Goal: Information Seeking & Learning: Learn about a topic

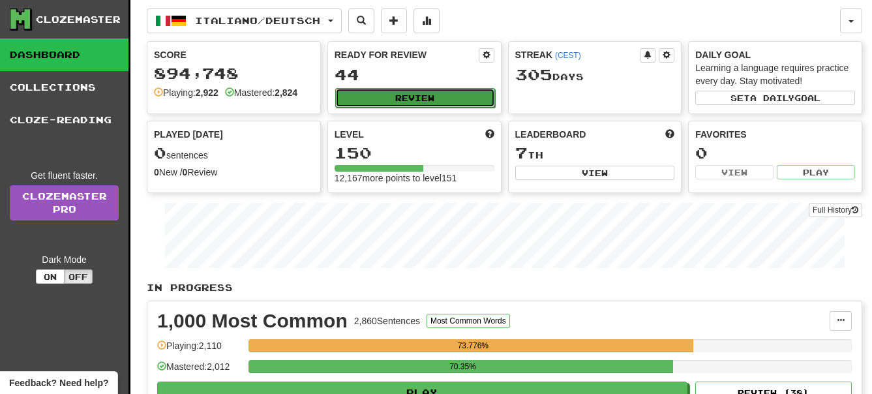
click at [449, 100] on button "Review" at bounding box center [415, 98] width 160 height 20
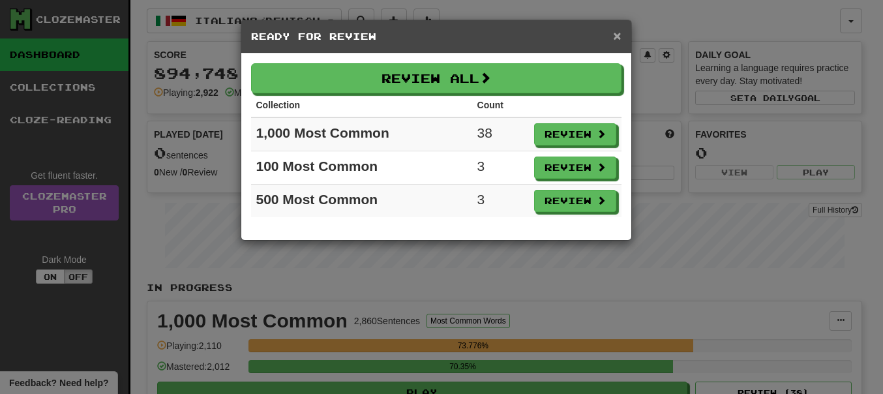
click at [619, 33] on span "×" at bounding box center [617, 35] width 8 height 15
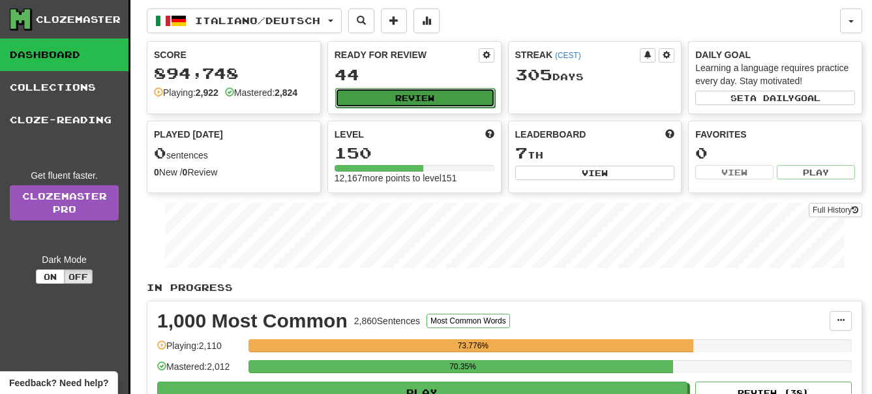
click at [409, 95] on button "Review" at bounding box center [415, 98] width 160 height 20
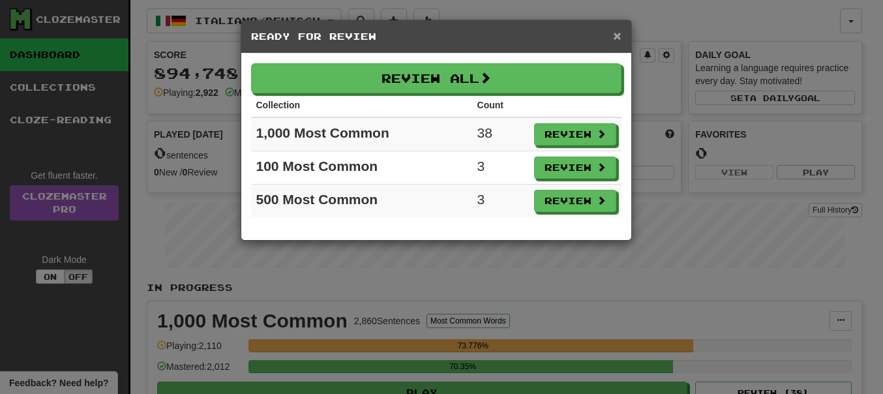
click at [620, 39] on span "×" at bounding box center [617, 35] width 8 height 15
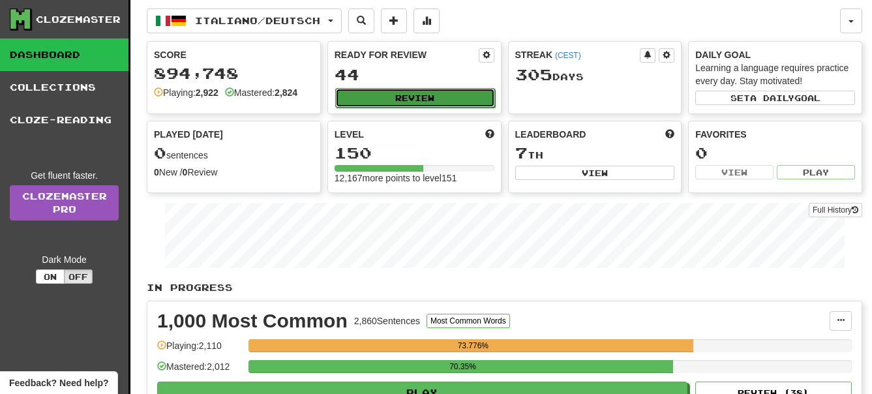
click at [433, 96] on button "Review" at bounding box center [415, 98] width 160 height 20
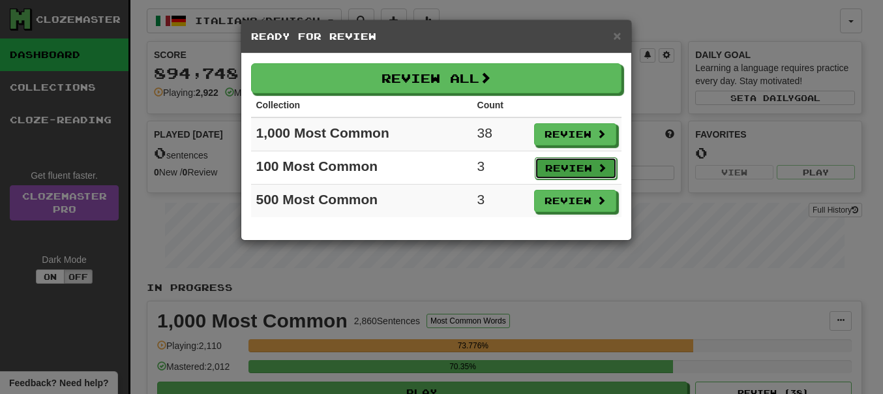
click at [561, 164] on button "Review" at bounding box center [576, 168] width 82 height 22
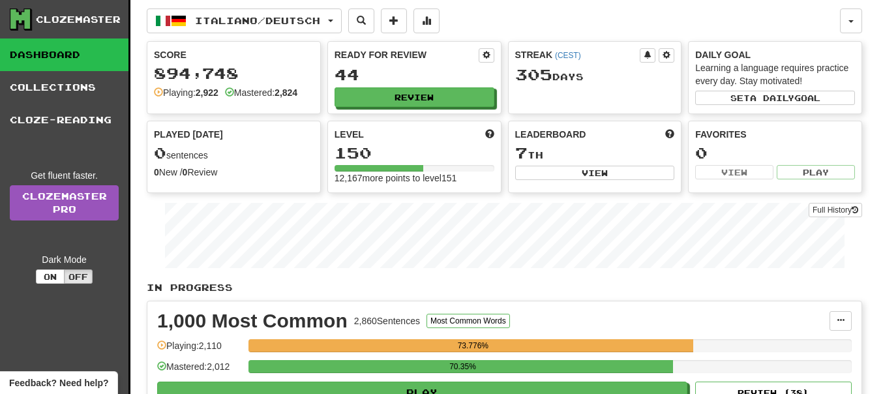
select select "**"
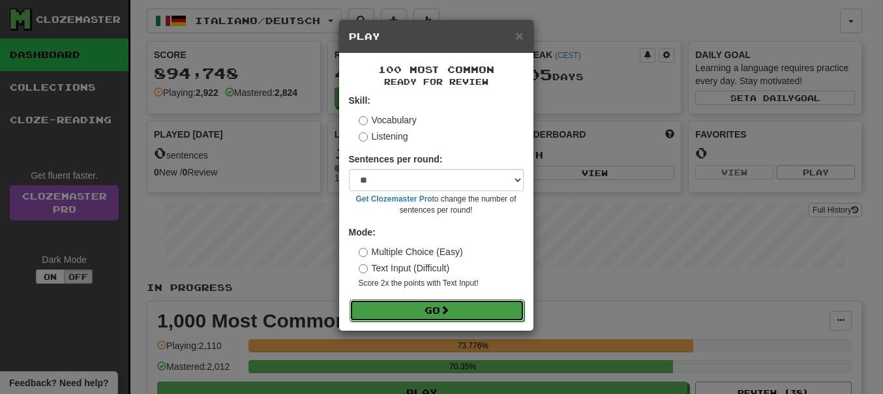
click at [417, 307] on button "Go" at bounding box center [437, 310] width 175 height 22
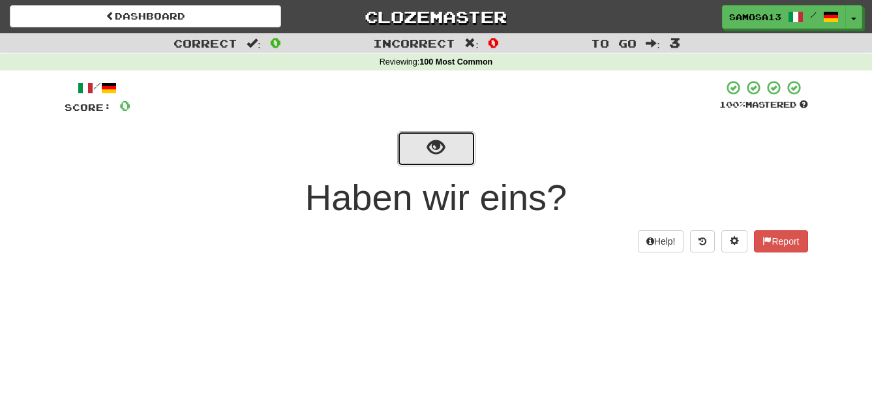
click at [449, 160] on button "show sentence" at bounding box center [436, 148] width 78 height 35
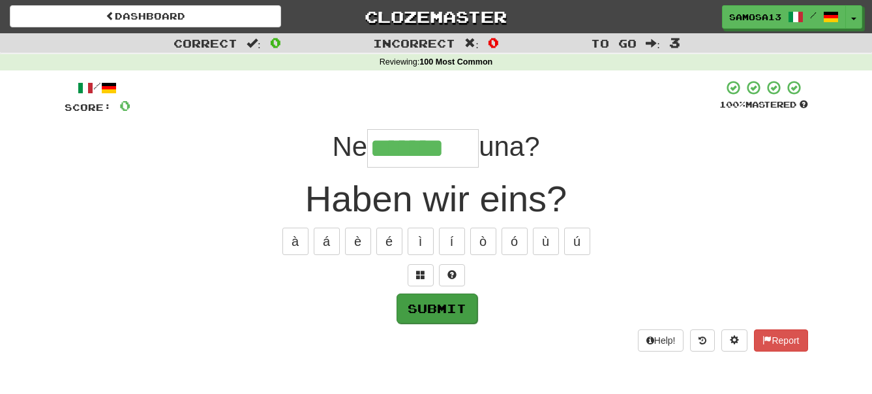
type input "*******"
click at [465, 316] on button "Submit" at bounding box center [437, 309] width 81 height 30
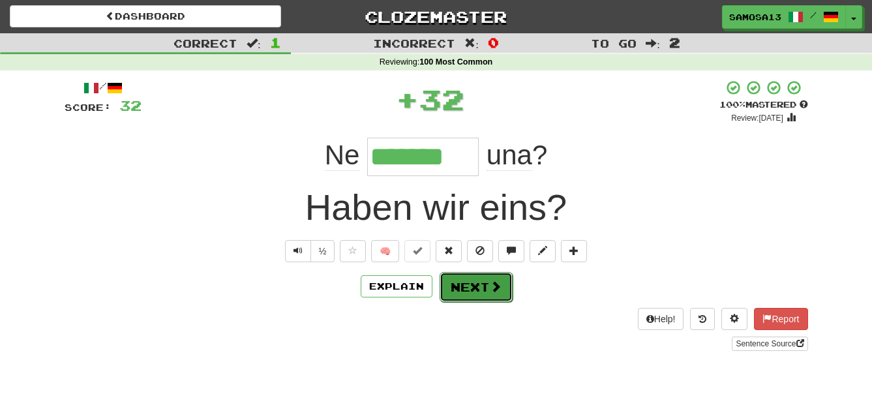
click at [483, 294] on button "Next" at bounding box center [476, 287] width 73 height 30
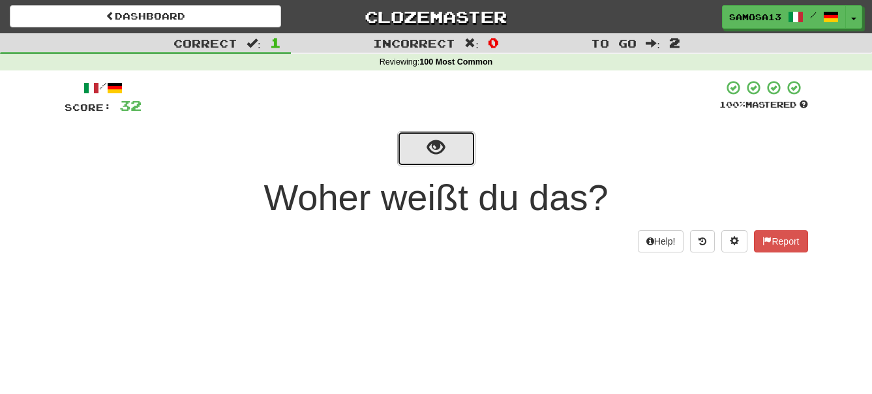
click at [449, 154] on button "show sentence" at bounding box center [436, 148] width 78 height 35
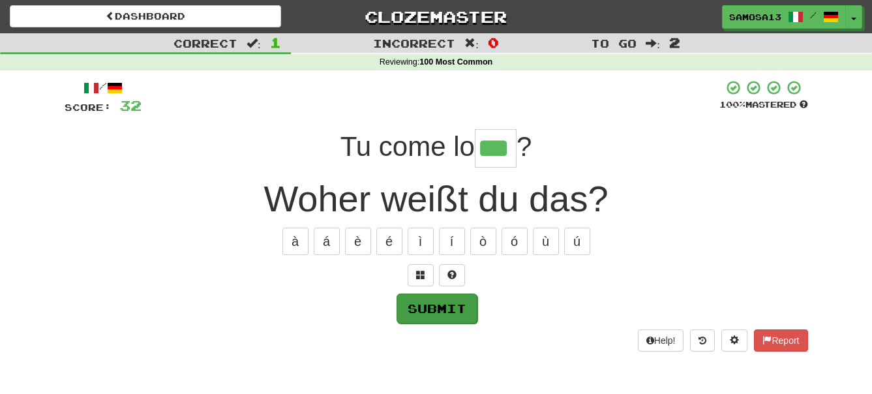
type input "***"
click at [467, 310] on button "Submit" at bounding box center [437, 309] width 81 height 30
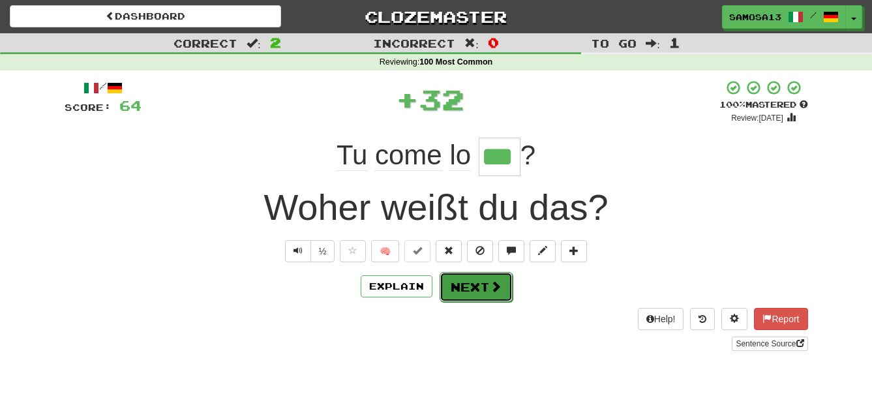
click at [477, 281] on button "Next" at bounding box center [476, 287] width 73 height 30
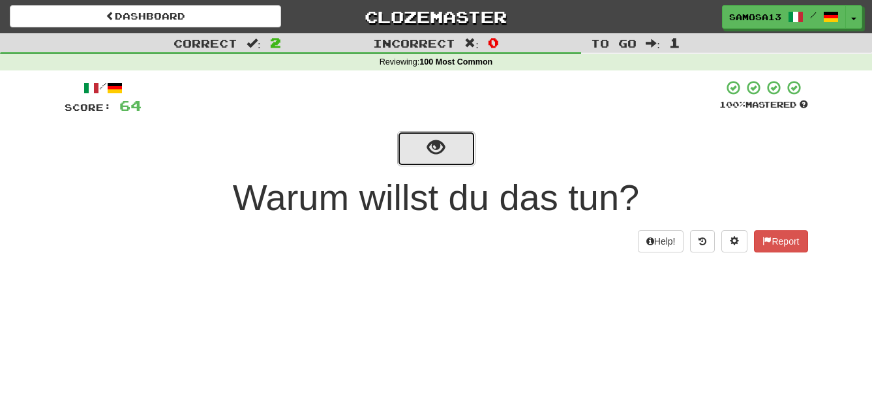
click at [466, 153] on button "show sentence" at bounding box center [436, 148] width 78 height 35
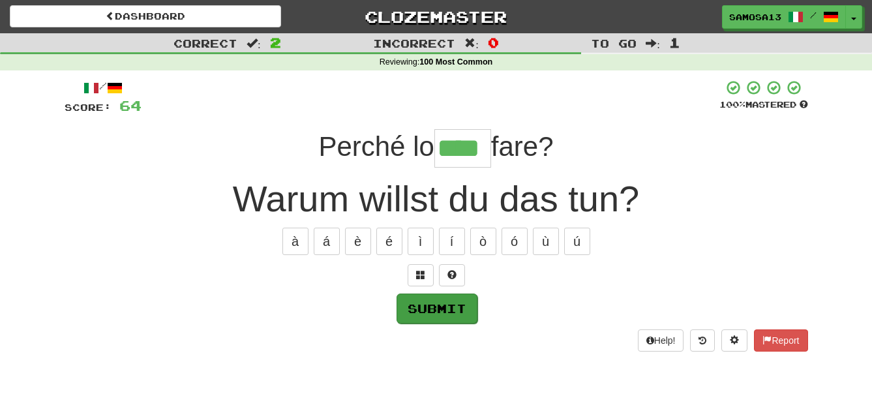
type input "****"
click at [460, 317] on button "Submit" at bounding box center [437, 309] width 81 height 30
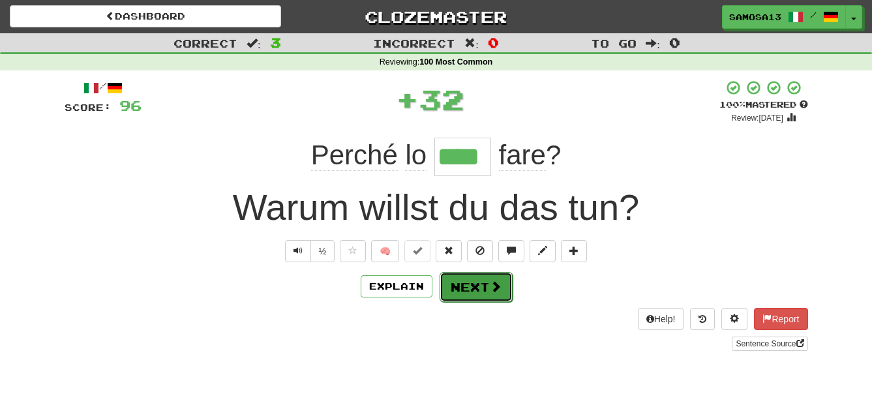
click at [487, 294] on button "Next" at bounding box center [476, 287] width 73 height 30
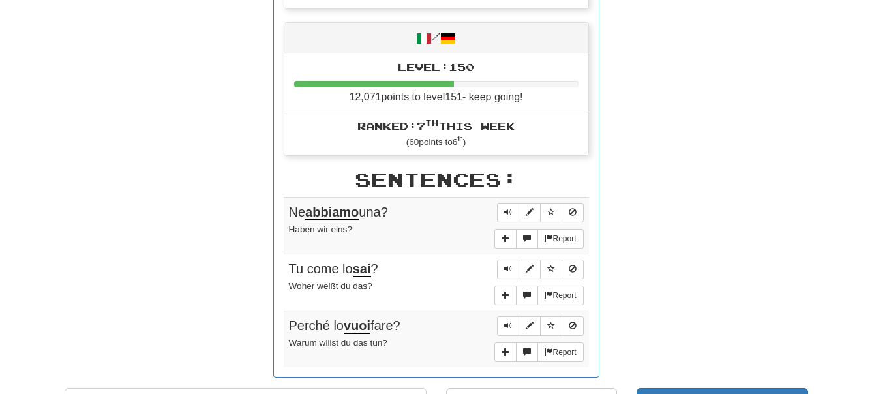
scroll to position [599, 0]
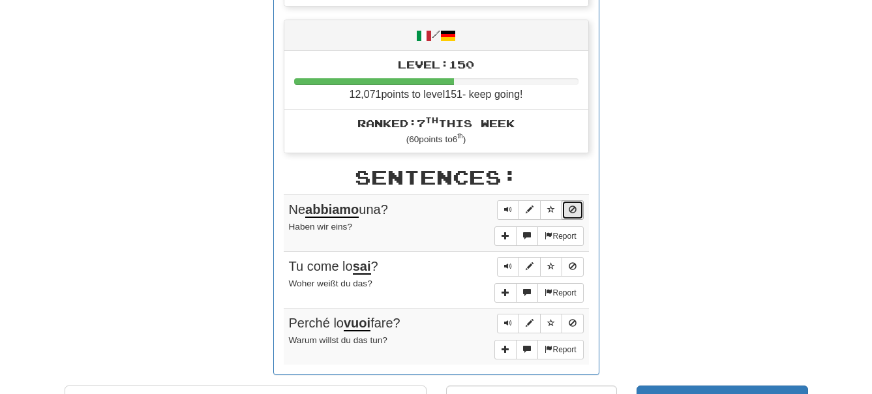
click at [572, 211] on span "Sentence controls" at bounding box center [573, 209] width 8 height 8
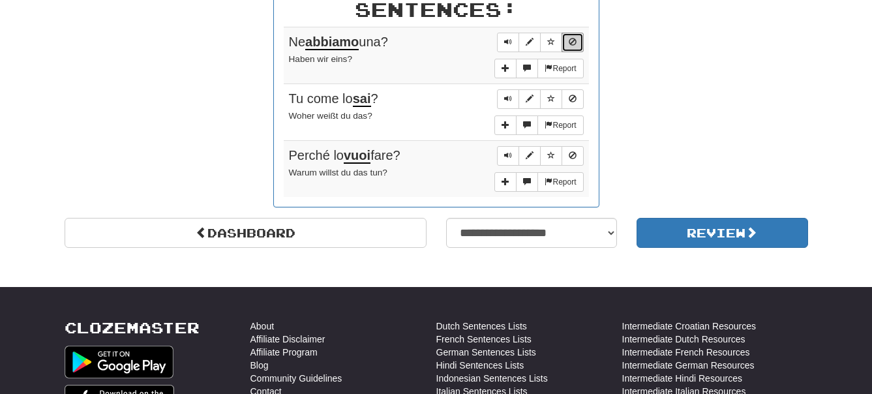
scroll to position [798, 0]
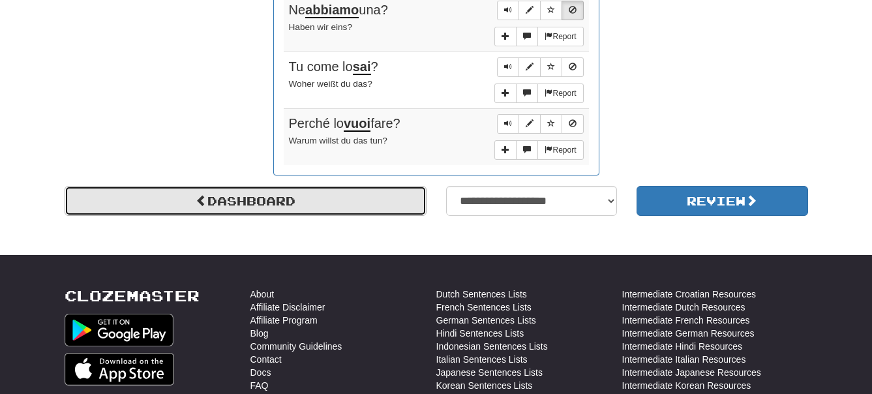
click at [385, 195] on link "Dashboard" at bounding box center [246, 201] width 362 height 30
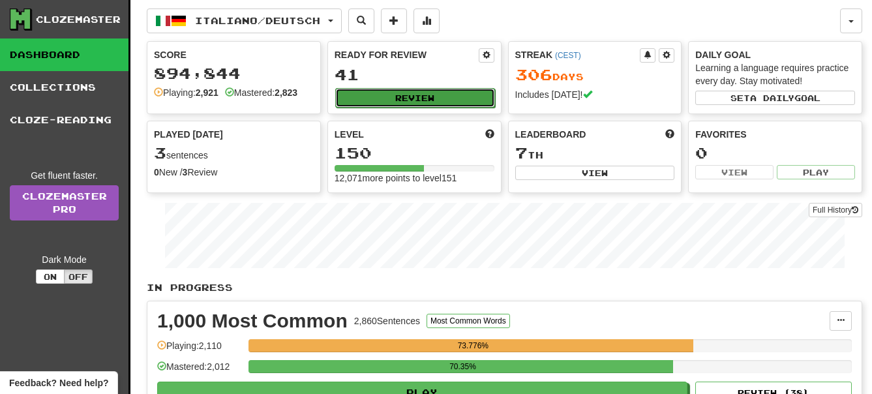
click at [428, 97] on button "Review" at bounding box center [415, 98] width 160 height 20
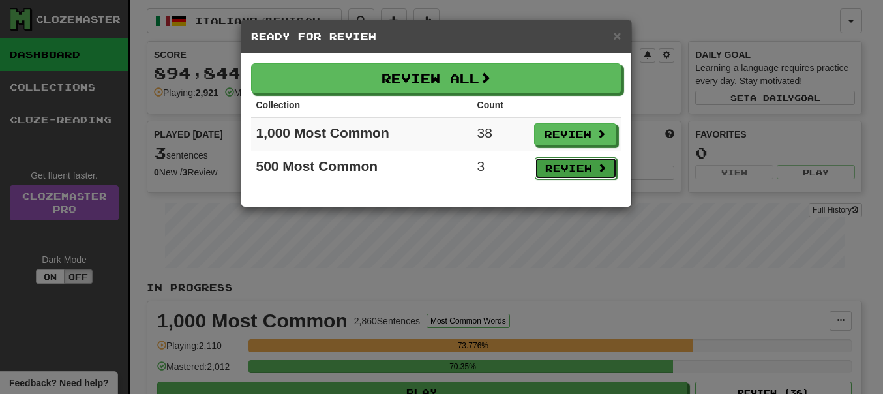
click at [578, 166] on button "Review" at bounding box center [576, 168] width 82 height 22
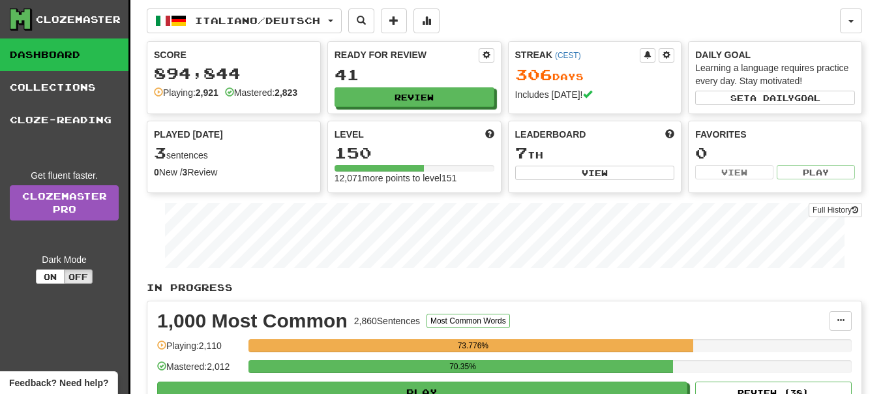
select select "**"
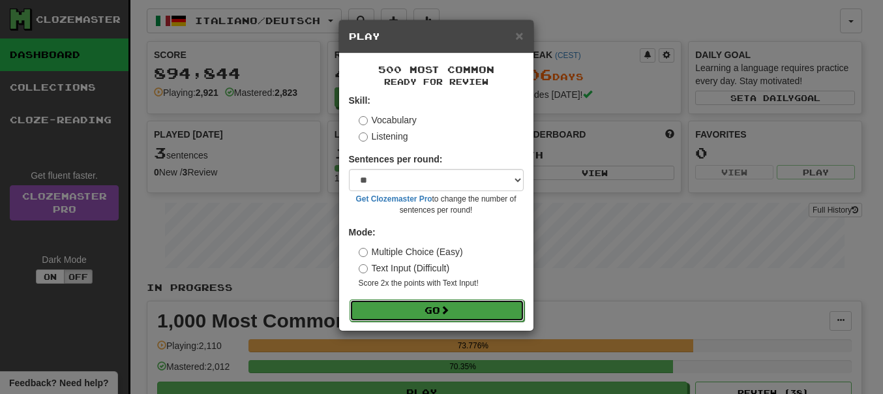
click at [457, 307] on button "Go" at bounding box center [437, 310] width 175 height 22
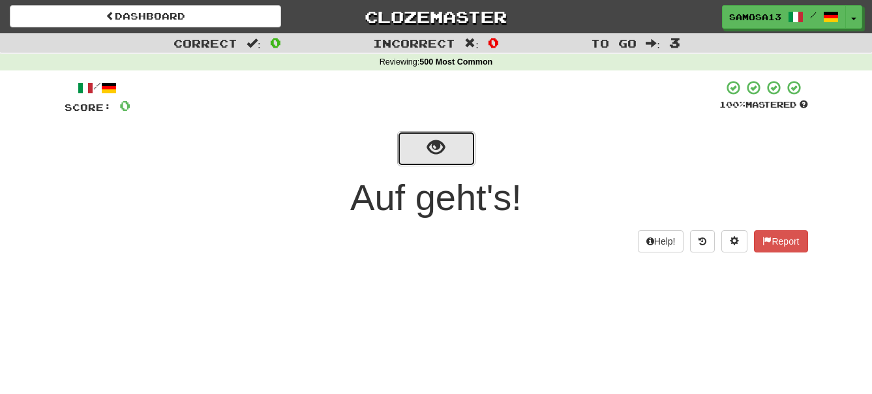
click at [412, 140] on button "show sentence" at bounding box center [436, 148] width 78 height 35
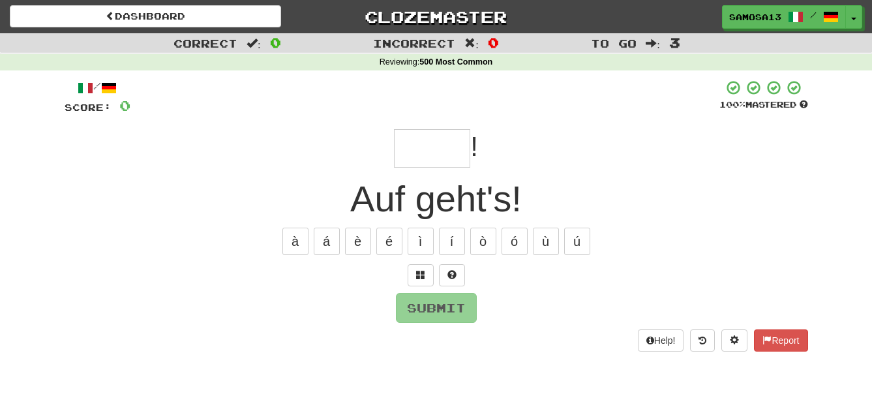
type input "*"
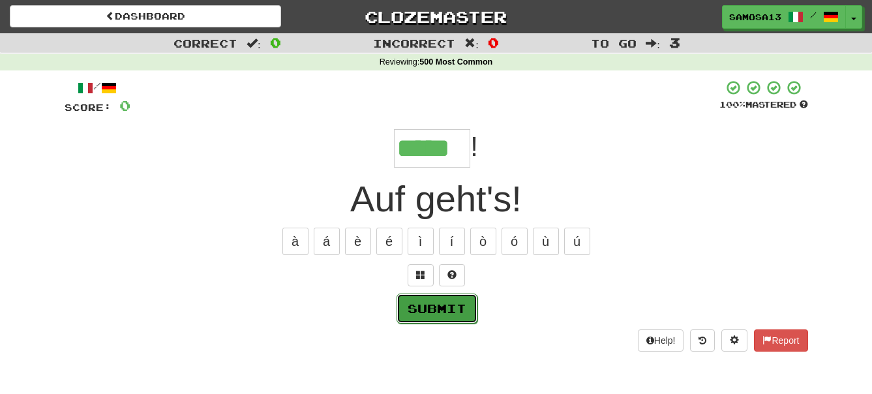
click at [433, 305] on button "Submit" at bounding box center [437, 309] width 81 height 30
type input "*****"
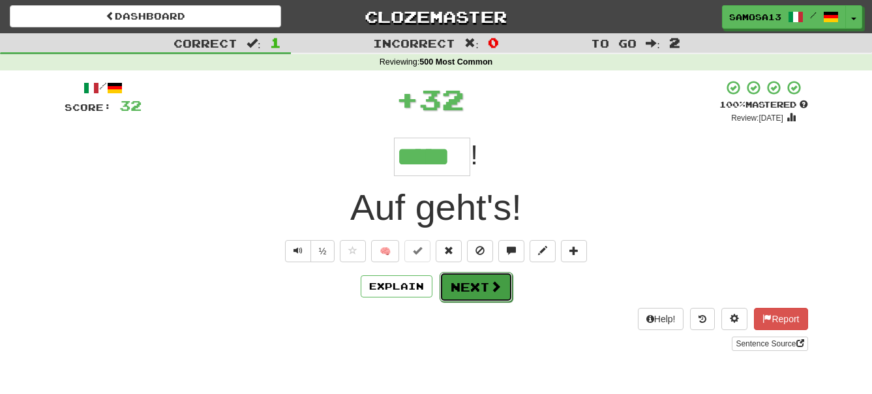
click at [480, 295] on button "Next" at bounding box center [476, 287] width 73 height 30
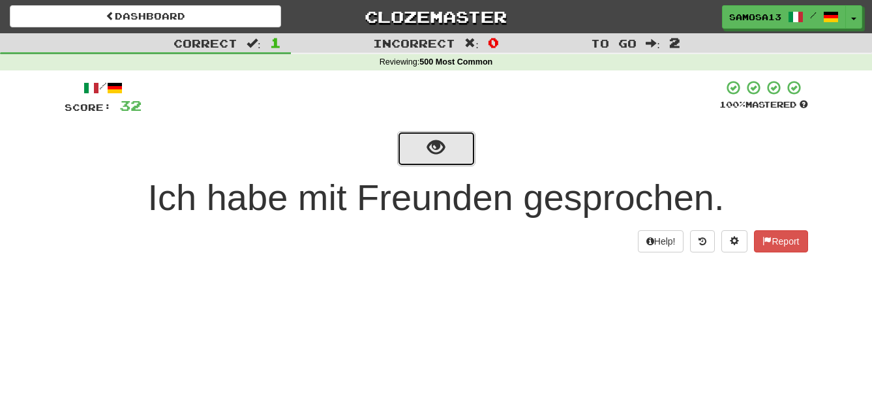
click at [434, 157] on span "show sentence" at bounding box center [436, 148] width 18 height 18
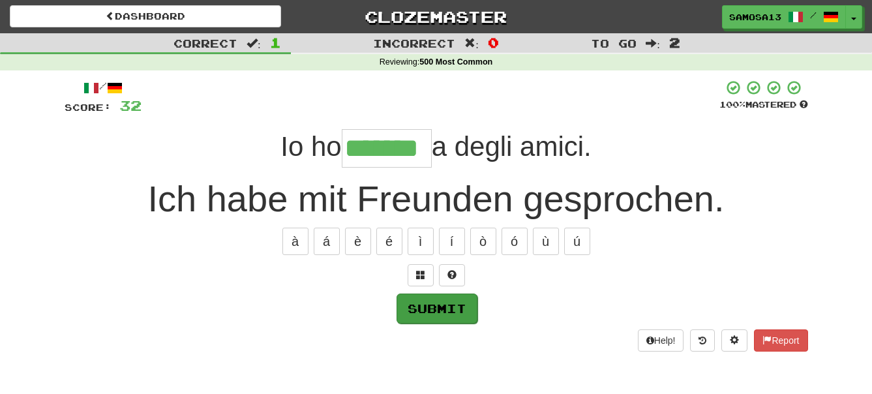
type input "*******"
click at [431, 305] on button "Submit" at bounding box center [437, 309] width 81 height 30
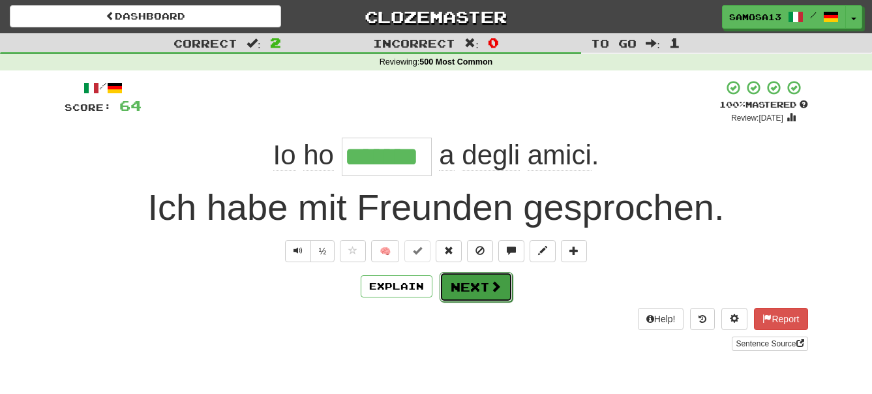
click at [475, 289] on button "Next" at bounding box center [476, 287] width 73 height 30
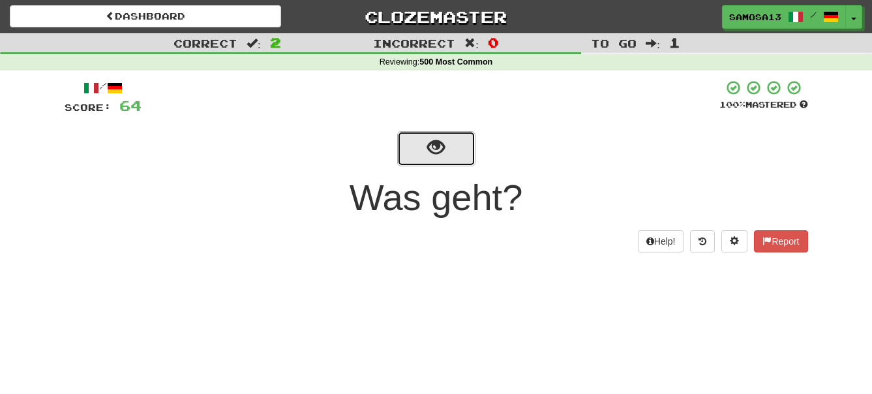
click at [437, 153] on span "show sentence" at bounding box center [436, 148] width 18 height 18
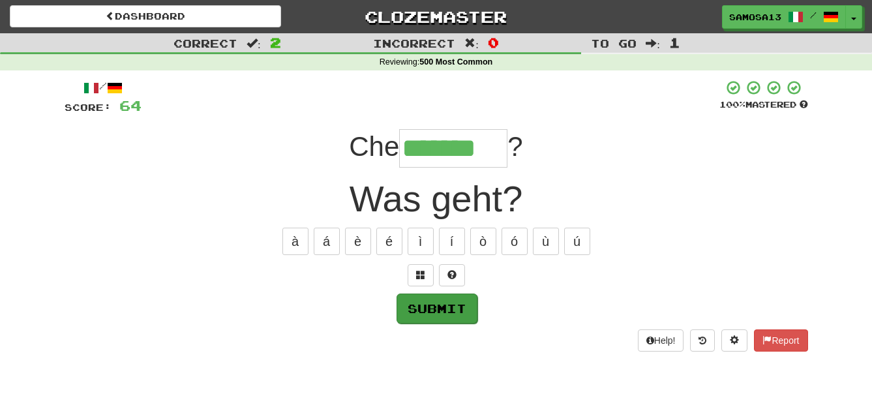
type input "*******"
click at [424, 305] on button "Submit" at bounding box center [437, 309] width 81 height 30
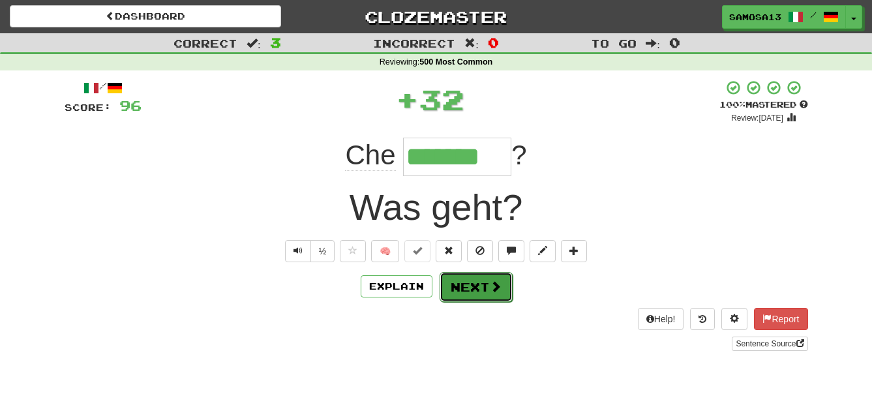
click at [479, 291] on button "Next" at bounding box center [476, 287] width 73 height 30
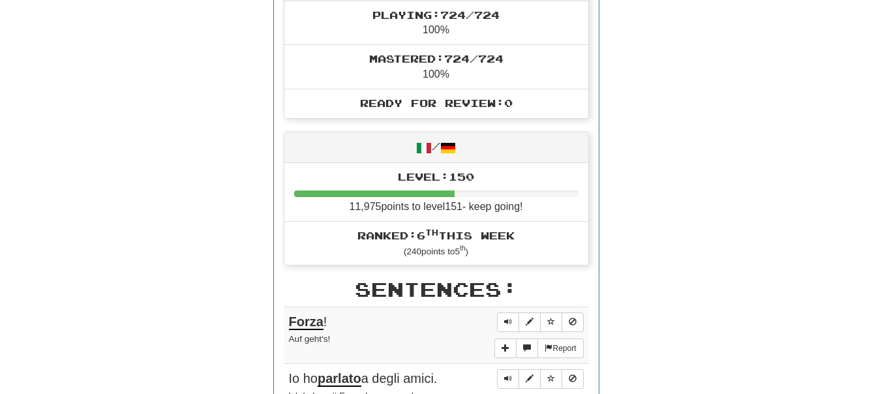
scroll to position [732, 0]
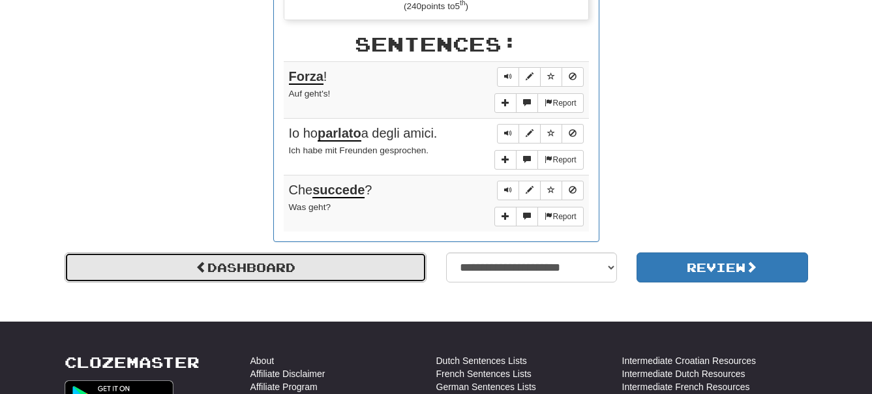
click at [359, 266] on link "Dashboard" at bounding box center [246, 267] width 362 height 30
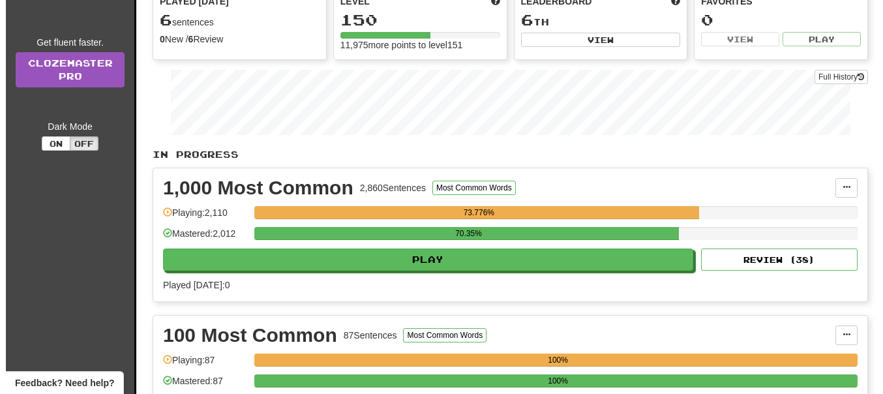
scroll to position [200, 0]
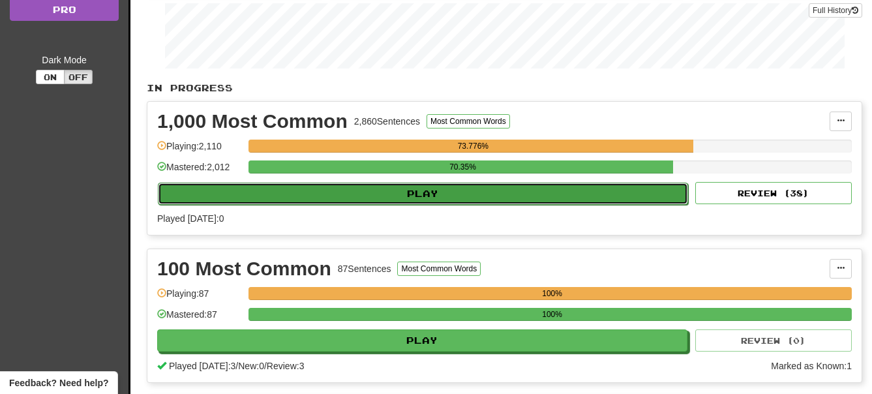
click at [464, 196] on button "Play" at bounding box center [423, 194] width 530 height 22
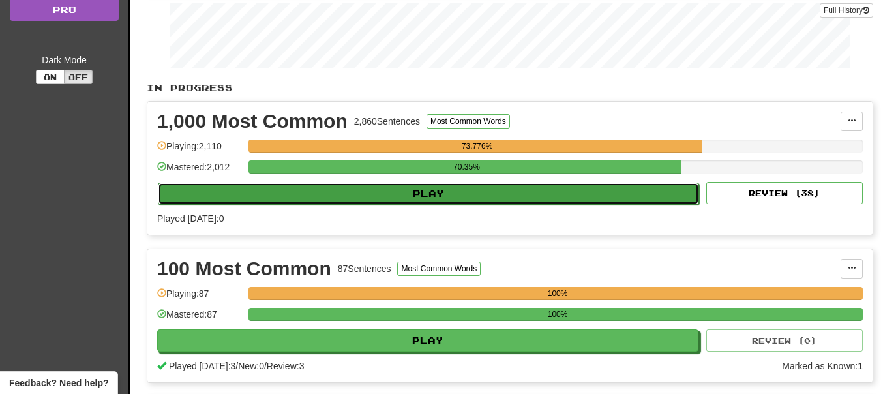
select select "**"
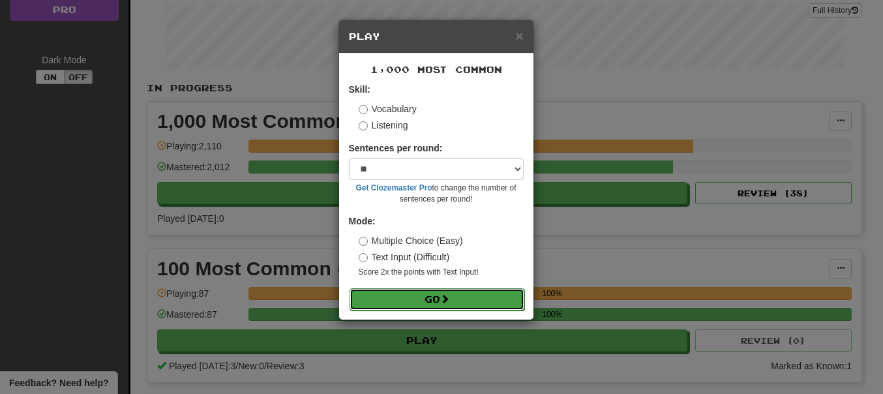
click at [419, 301] on button "Go" at bounding box center [437, 299] width 175 height 22
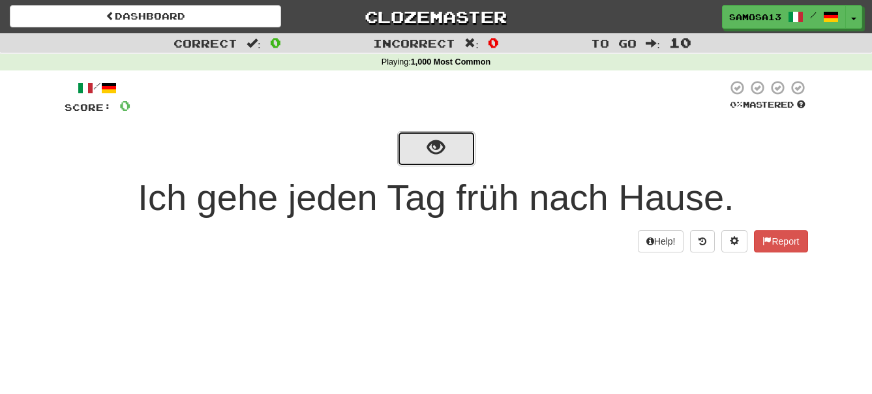
click at [451, 148] on button "show sentence" at bounding box center [436, 148] width 78 height 35
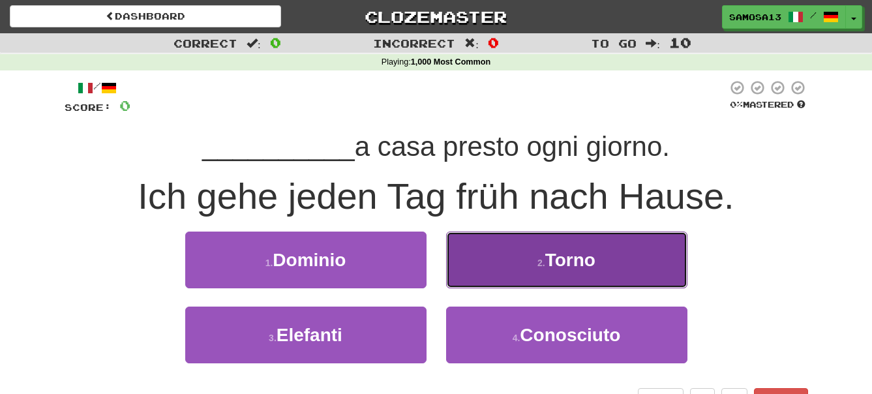
click at [603, 261] on button "2 . Torno" at bounding box center [566, 260] width 241 height 57
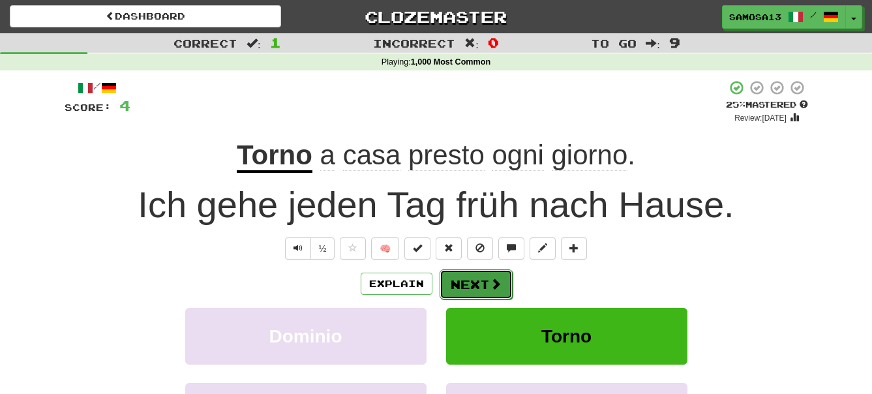
click at [479, 284] on button "Next" at bounding box center [476, 284] width 73 height 30
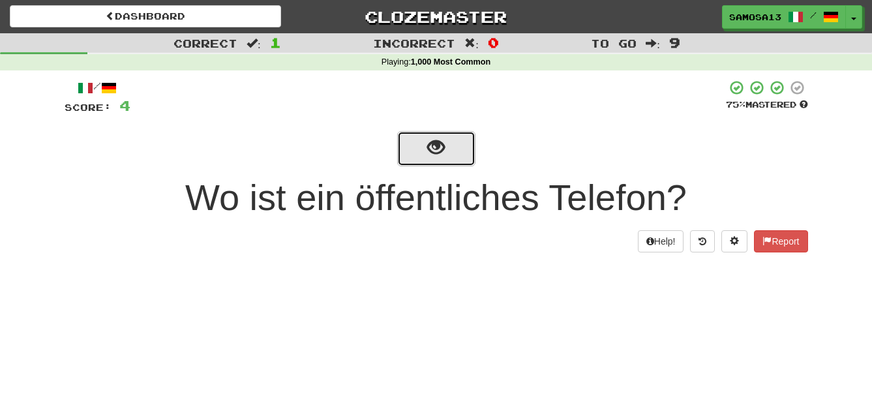
click at [441, 153] on span "show sentence" at bounding box center [436, 148] width 18 height 18
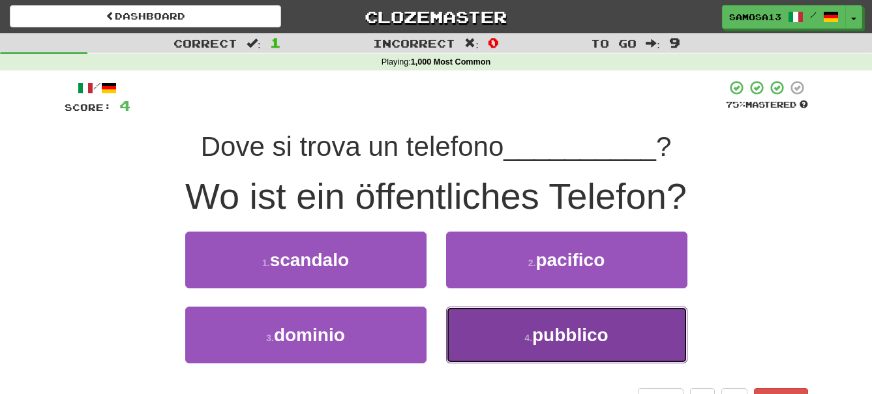
click at [557, 349] on button "4 . pubblico" at bounding box center [566, 335] width 241 height 57
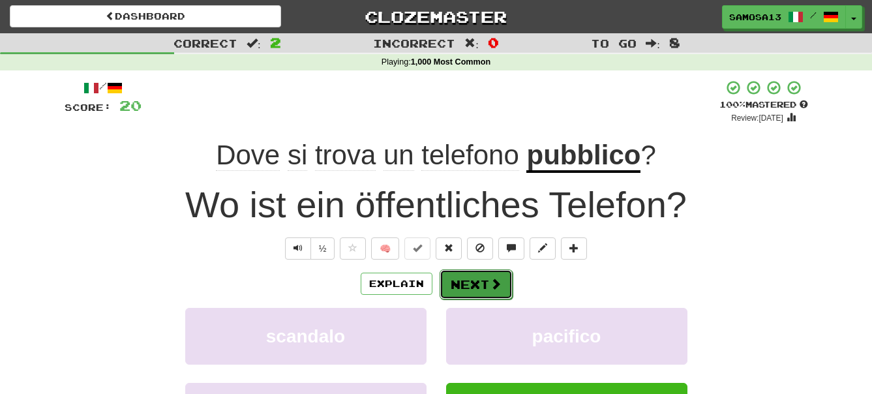
click at [488, 284] on button "Next" at bounding box center [476, 284] width 73 height 30
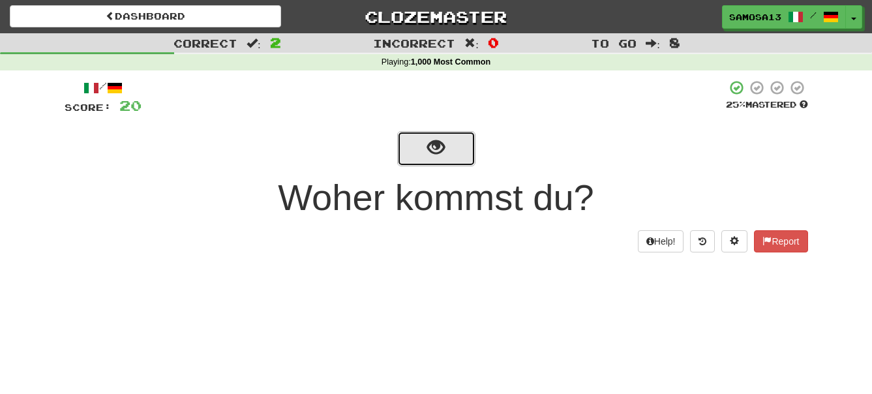
click at [445, 154] on button "show sentence" at bounding box center [436, 148] width 78 height 35
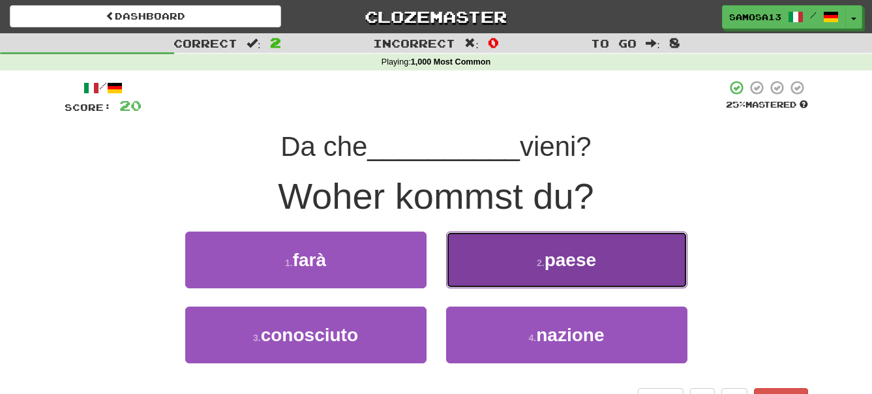
click at [588, 254] on span "paese" at bounding box center [571, 260] width 52 height 20
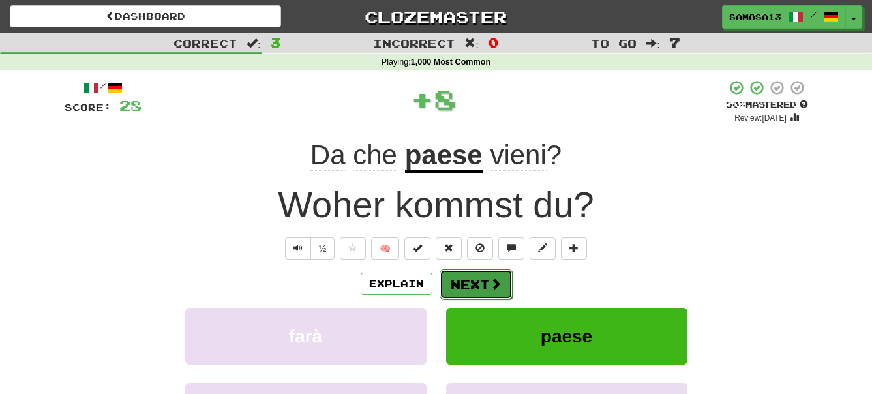
click at [474, 278] on button "Next" at bounding box center [476, 284] width 73 height 30
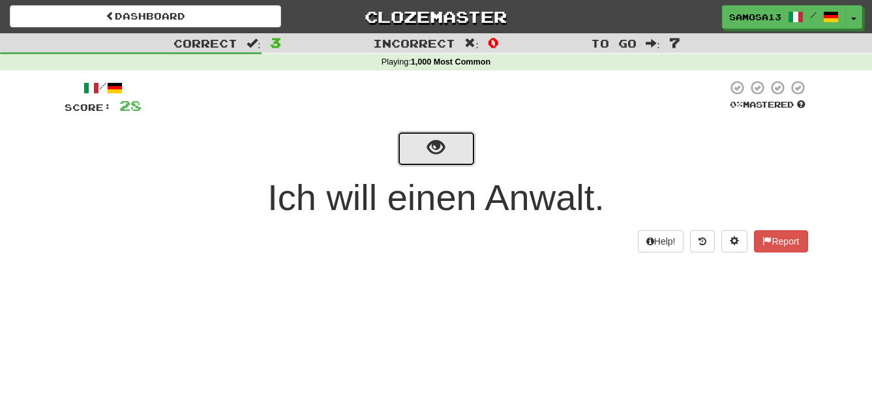
click at [446, 156] on button "show sentence" at bounding box center [436, 148] width 78 height 35
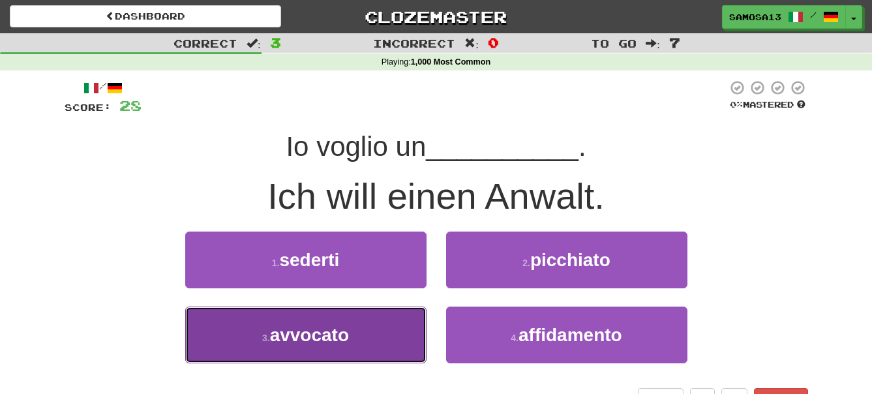
click at [339, 342] on span "avvocato" at bounding box center [309, 335] width 79 height 20
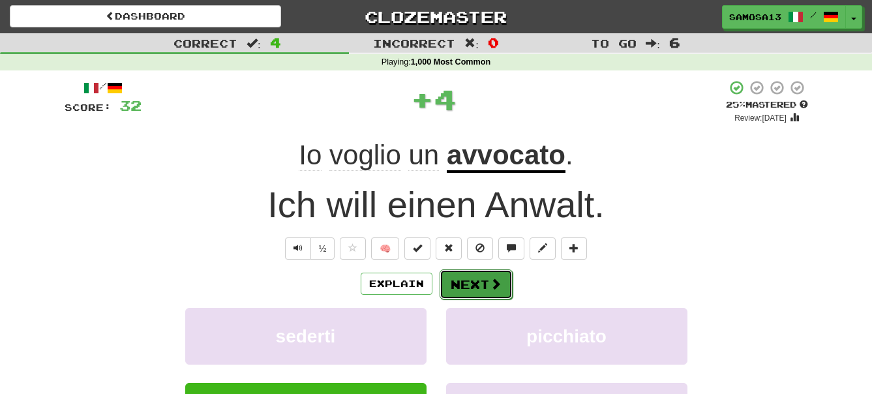
click at [468, 275] on button "Next" at bounding box center [476, 284] width 73 height 30
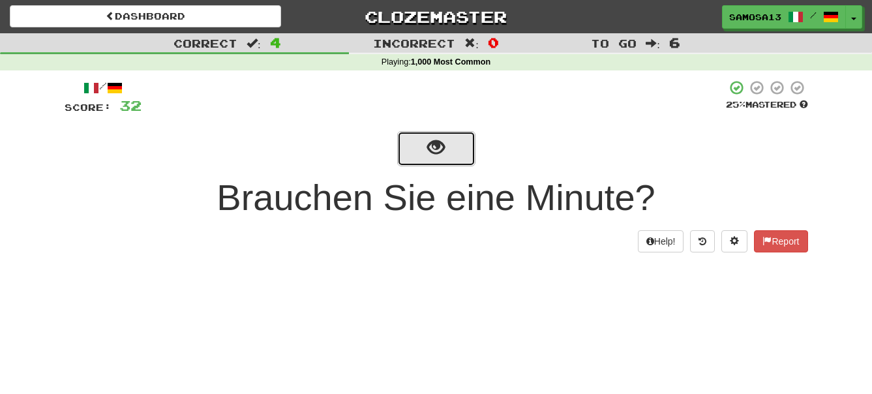
click at [438, 153] on span "show sentence" at bounding box center [436, 148] width 18 height 18
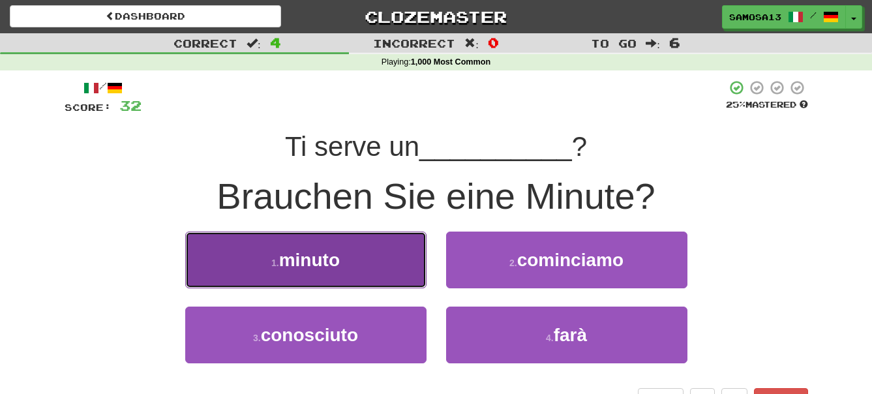
click at [344, 272] on button "1 . minuto" at bounding box center [305, 260] width 241 height 57
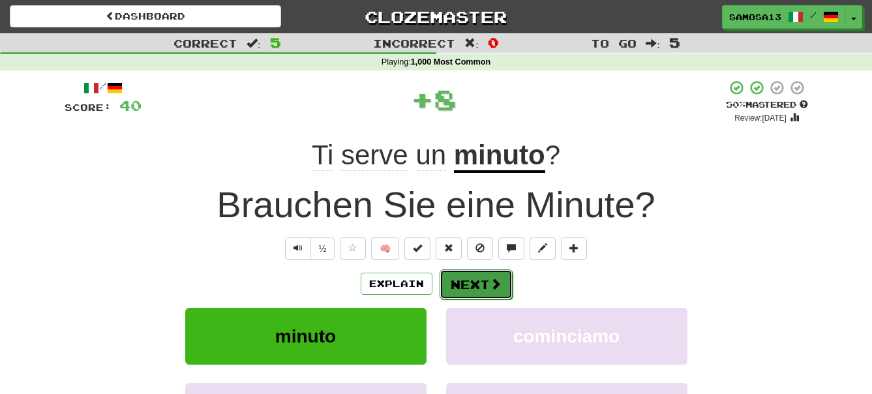
click at [485, 280] on button "Next" at bounding box center [476, 284] width 73 height 30
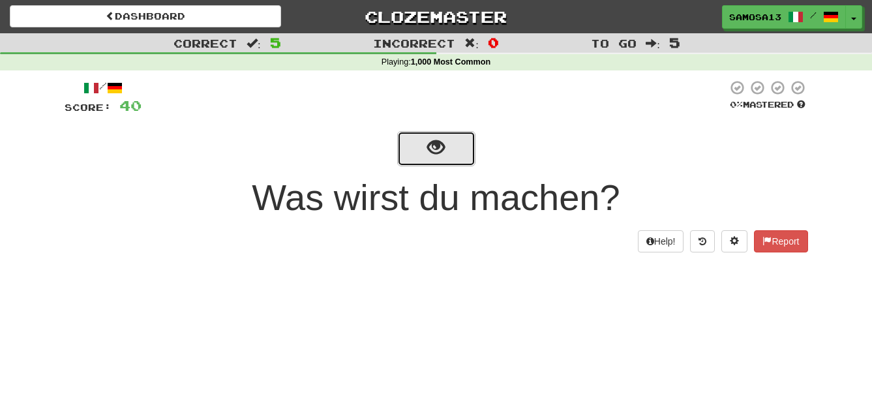
click at [442, 162] on button "show sentence" at bounding box center [436, 148] width 78 height 35
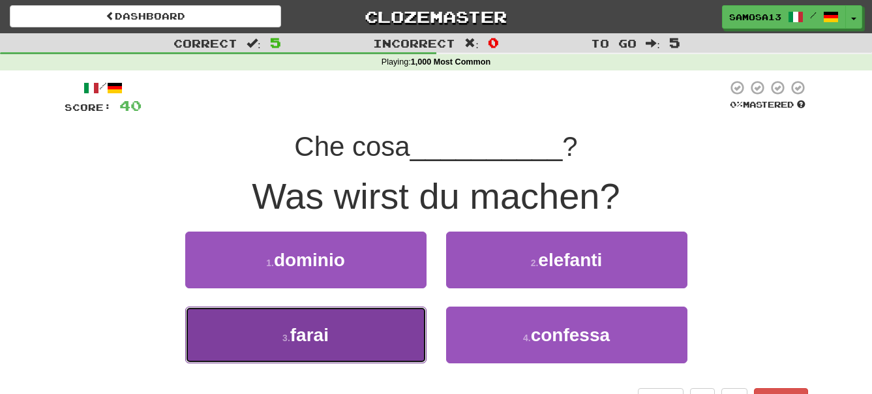
click at [327, 338] on span "farai" at bounding box center [309, 335] width 38 height 20
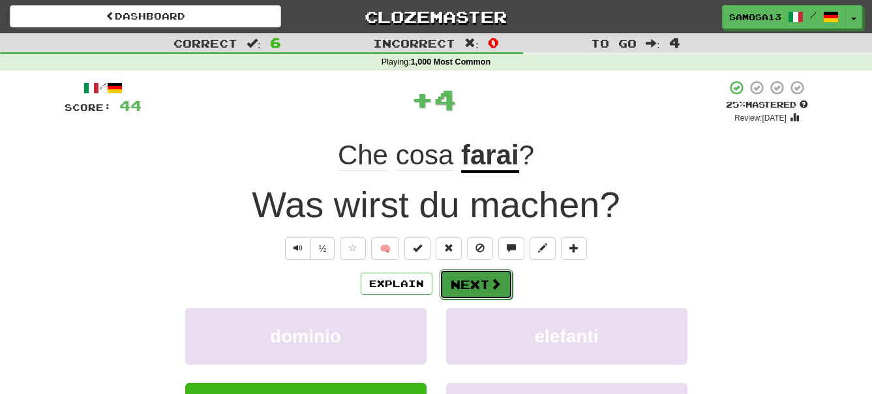
click at [471, 288] on button "Next" at bounding box center [476, 284] width 73 height 30
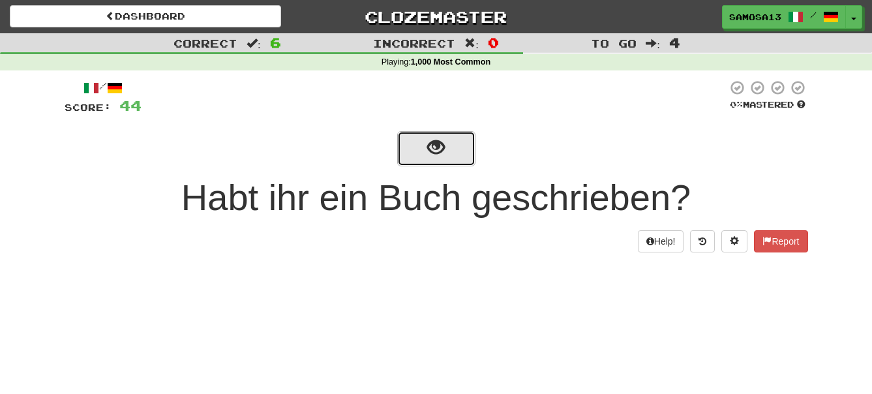
click at [447, 153] on button "show sentence" at bounding box center [436, 148] width 78 height 35
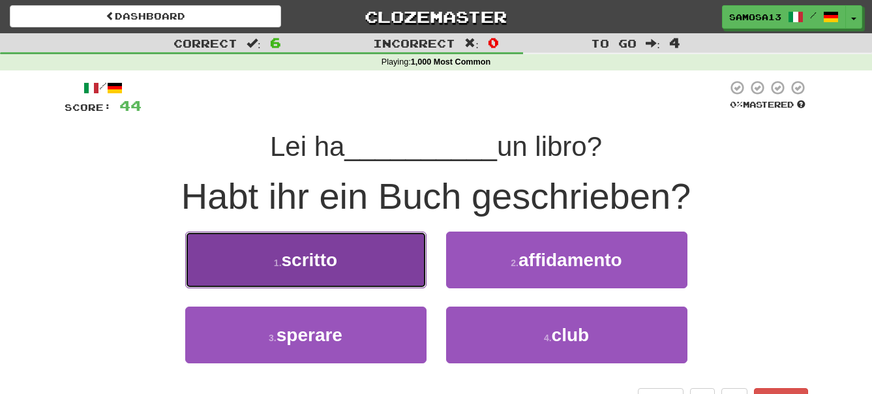
click at [385, 254] on button "1 . scritto" at bounding box center [305, 260] width 241 height 57
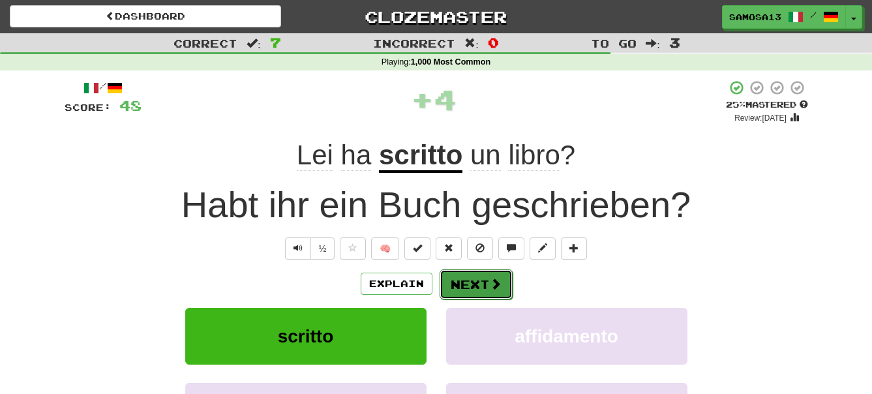
click at [464, 276] on button "Next" at bounding box center [476, 284] width 73 height 30
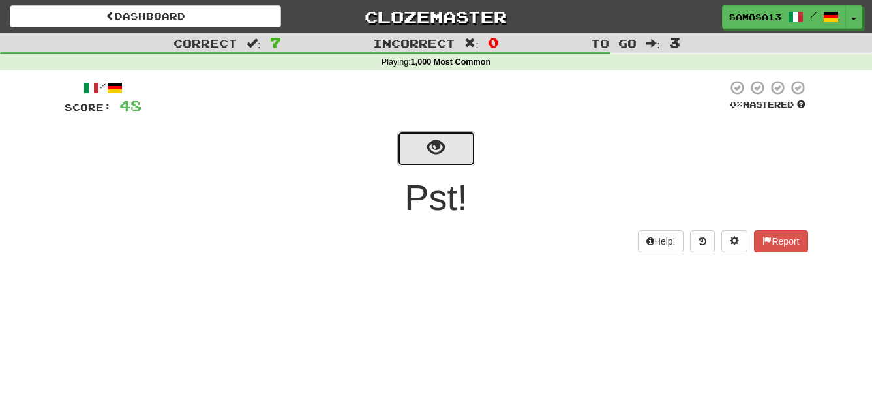
click at [427, 145] on span "show sentence" at bounding box center [436, 148] width 18 height 18
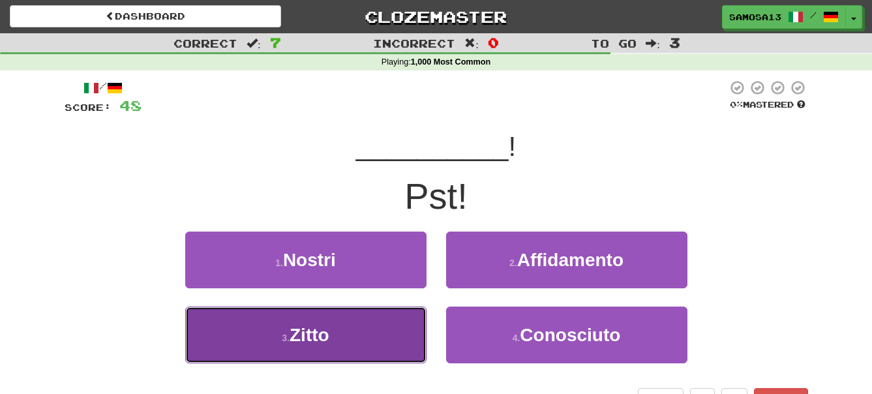
click at [365, 329] on button "3 . Zitto" at bounding box center [305, 335] width 241 height 57
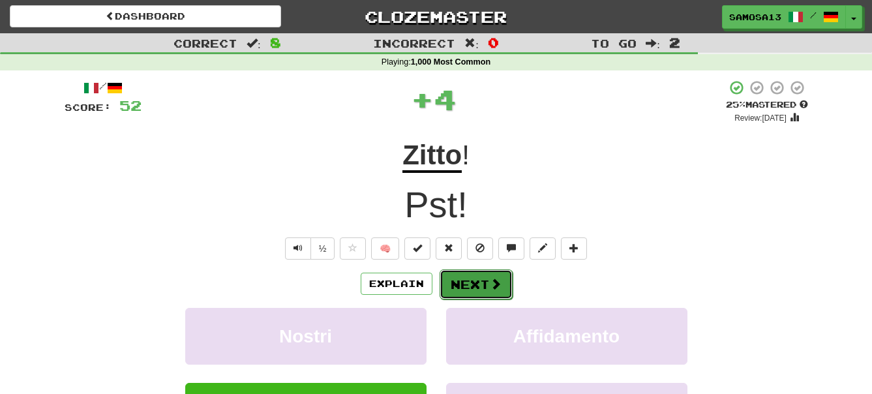
click at [472, 280] on button "Next" at bounding box center [476, 284] width 73 height 30
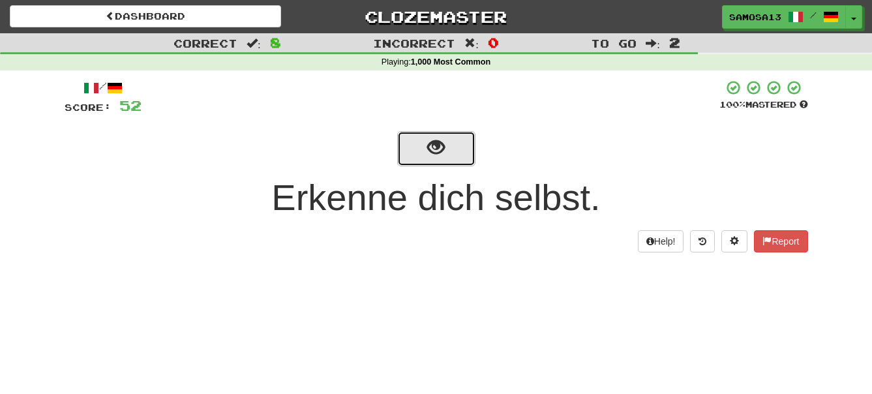
click at [443, 147] on span "show sentence" at bounding box center [436, 148] width 18 height 18
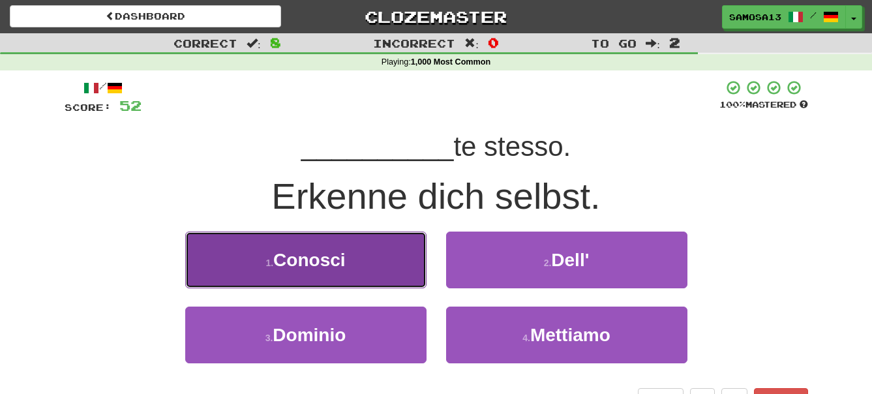
click at [341, 253] on span "Conosci" at bounding box center [309, 260] width 72 height 20
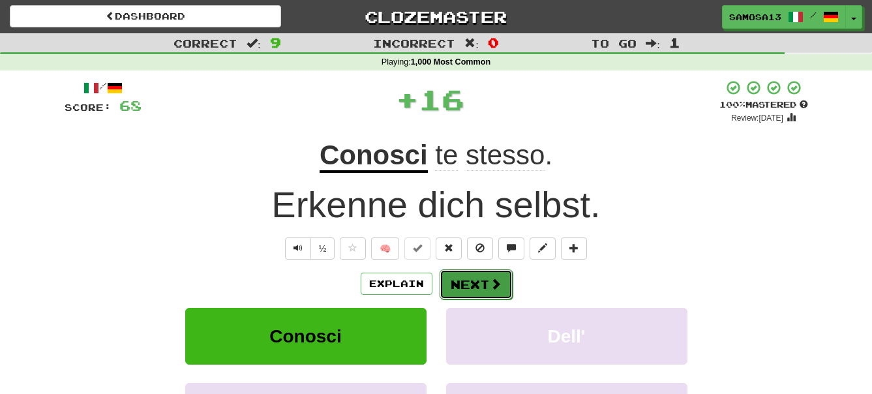
click at [473, 276] on button "Next" at bounding box center [476, 284] width 73 height 30
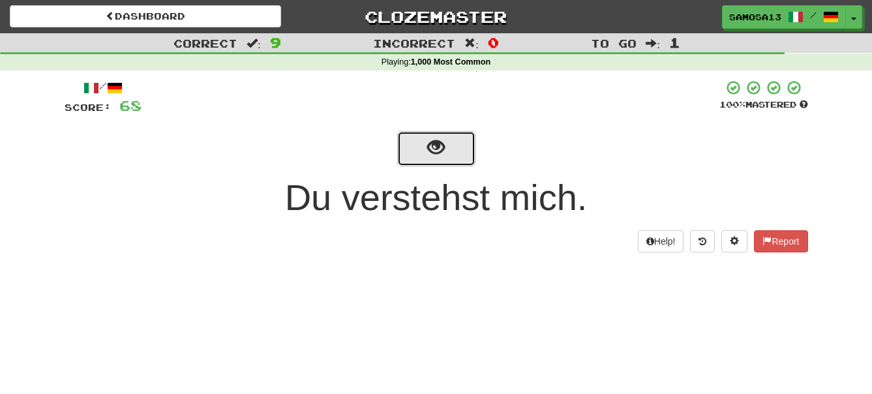
click at [451, 155] on button "show sentence" at bounding box center [436, 148] width 78 height 35
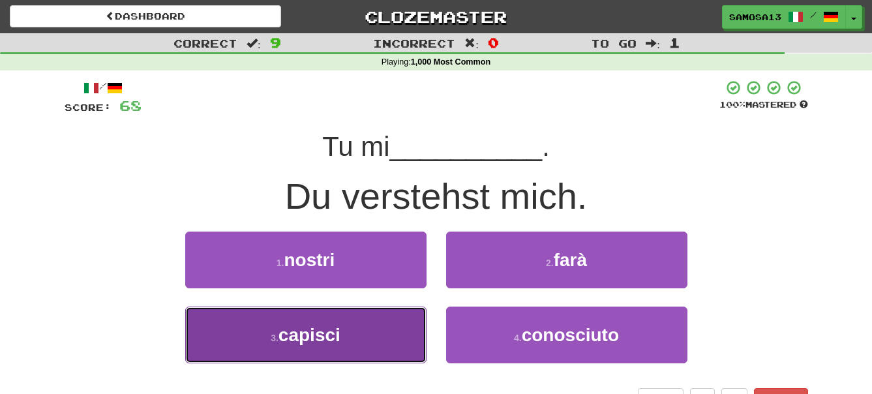
click at [326, 329] on span "capisci" at bounding box center [310, 335] width 62 height 20
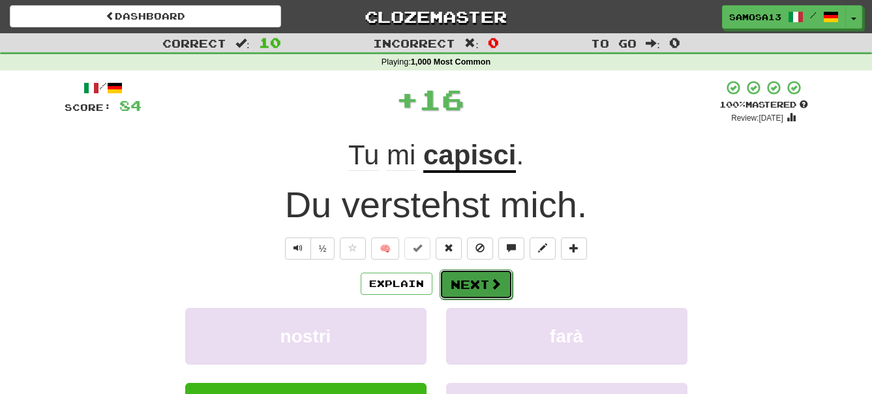
click at [466, 271] on button "Next" at bounding box center [476, 284] width 73 height 30
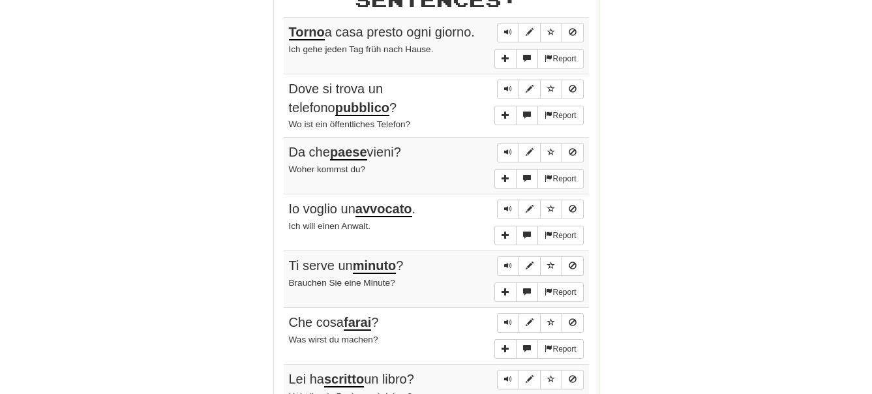
scroll to position [798, 0]
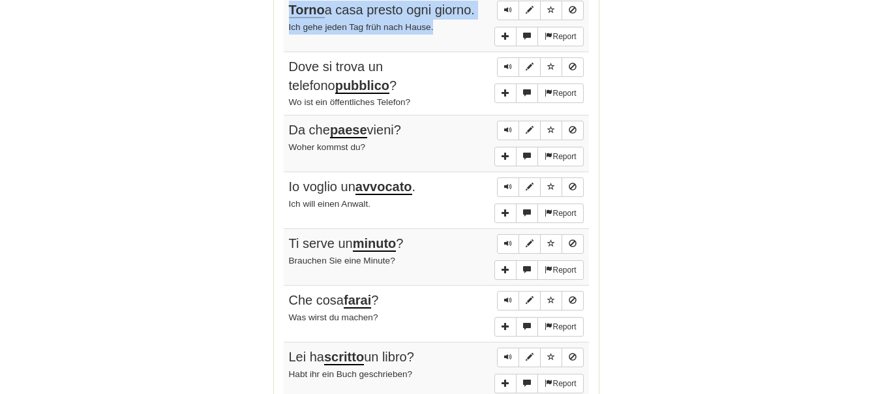
drag, startPoint x: 439, startPoint y: 26, endPoint x: 284, endPoint y: 13, distance: 155.1
click at [284, 13] on td "Report Torno a casa presto ogni giorno. Ich gehe jeden Tag früh nach Hause." at bounding box center [436, 23] width 305 height 57
copy td "Torno a casa presto ogni giorno. Ich gehe jeden Tag früh nach Hause."
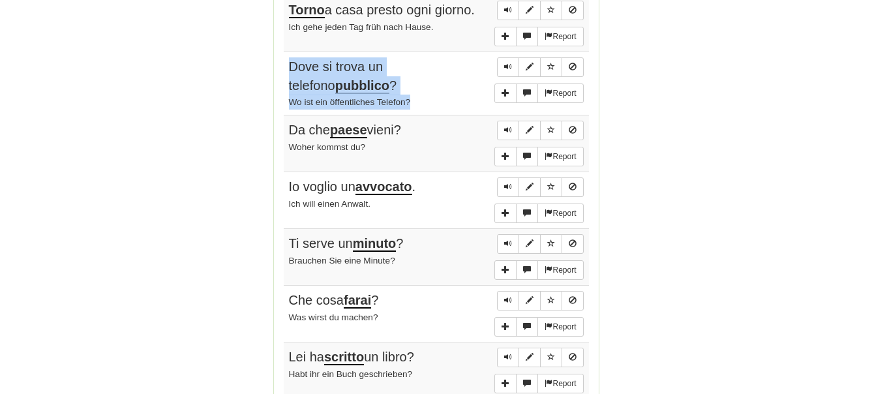
drag, startPoint x: 282, startPoint y: 65, endPoint x: 430, endPoint y: 101, distance: 151.7
copy td "Dove si trova un telefono pubblico ? Wo ist ein öffentliches Telefon?"
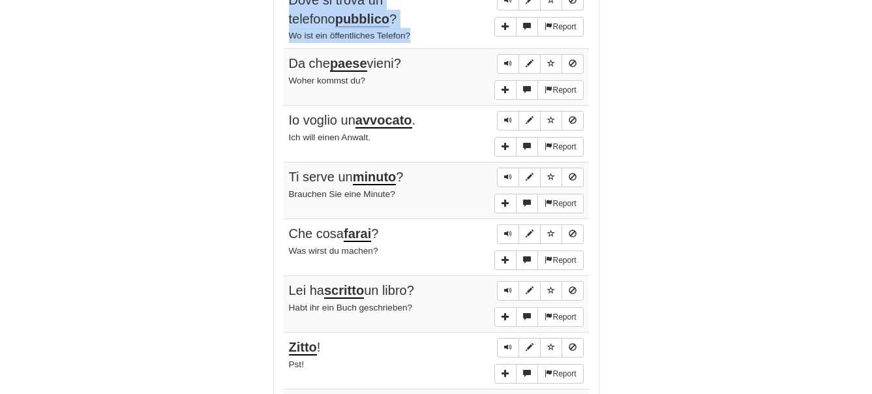
scroll to position [931, 0]
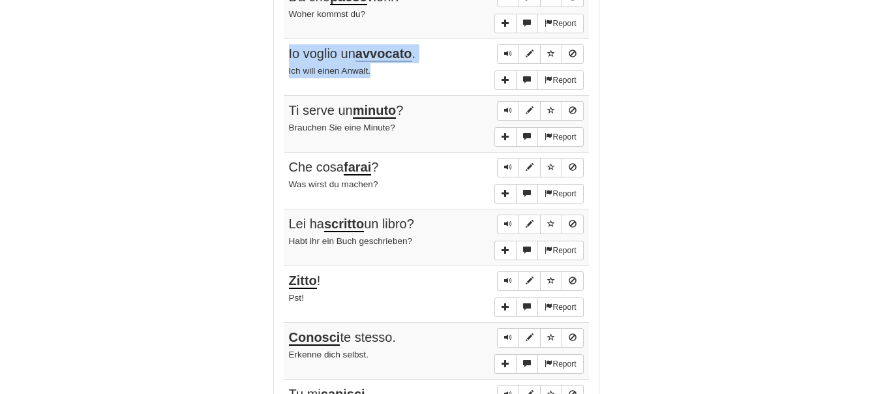
drag, startPoint x: 284, startPoint y: 50, endPoint x: 400, endPoint y: 73, distance: 118.3
click at [400, 73] on td "Report Io voglio un avvocato . Ich will einen Anwalt." at bounding box center [436, 67] width 305 height 57
copy td "Io voglio un avvocato . Ich will einen Anwalt."
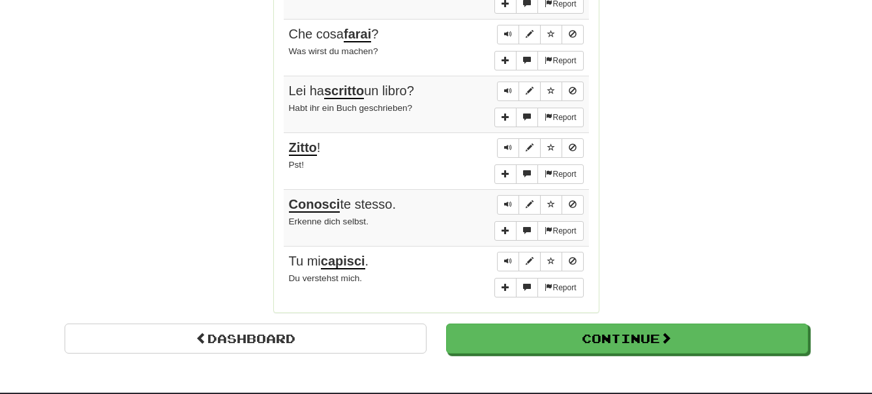
scroll to position [998, 0]
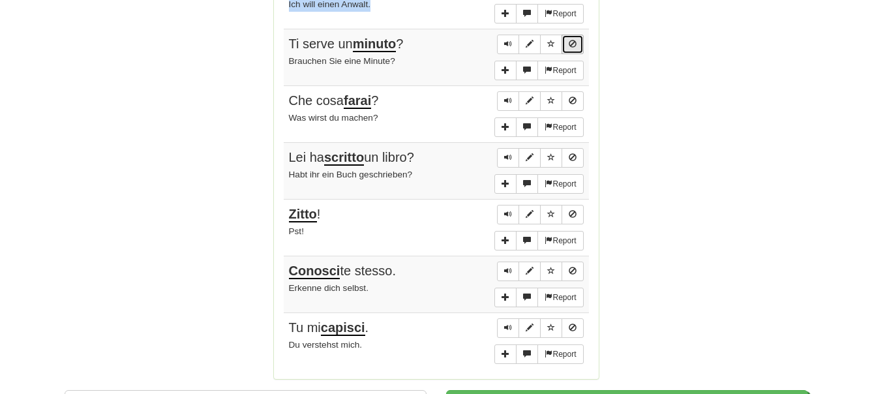
click at [573, 43] on span "Sentence controls" at bounding box center [573, 44] width 8 height 8
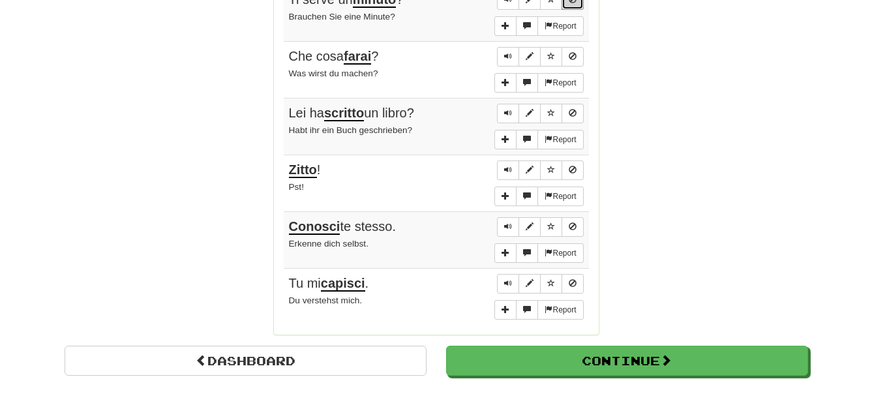
scroll to position [1064, 0]
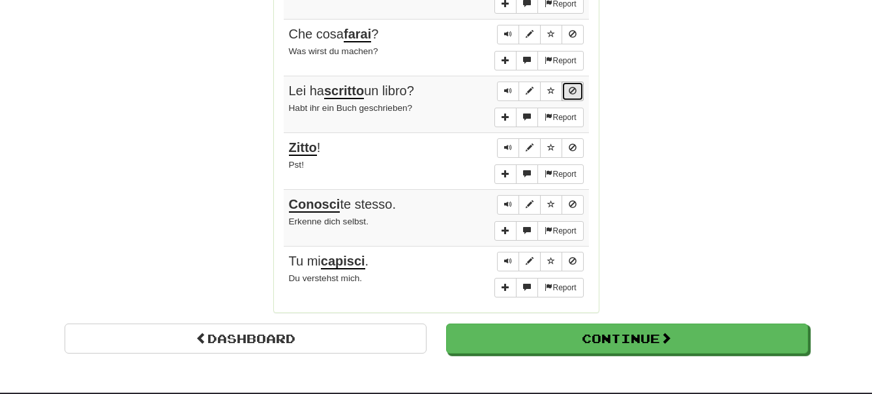
click at [570, 91] on span "Sentence controls" at bounding box center [573, 91] width 8 height 8
drag, startPoint x: 289, startPoint y: 145, endPoint x: 333, endPoint y: 164, distance: 48.2
click at [333, 164] on td "Report Zitto ! Pst!" at bounding box center [436, 161] width 305 height 57
copy td "Zitto ! Pst!"
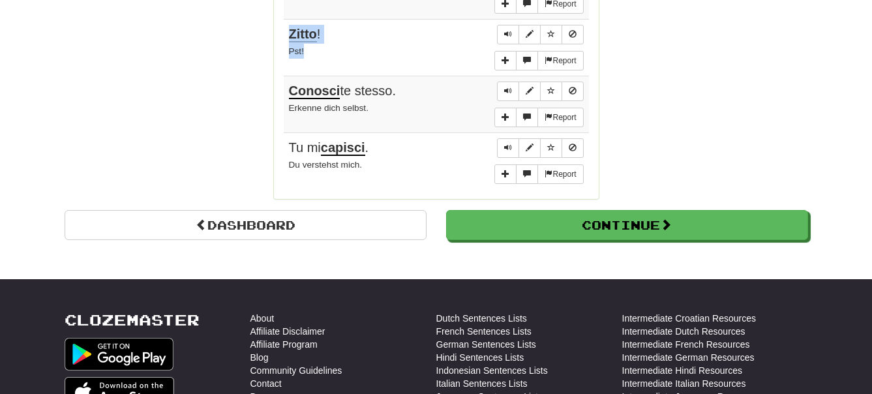
scroll to position [1198, 0]
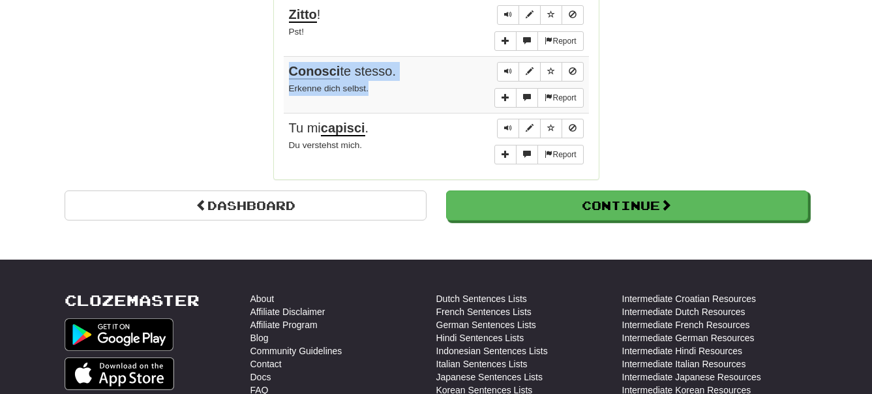
drag, startPoint x: 288, startPoint y: 72, endPoint x: 379, endPoint y: 93, distance: 93.8
click at [379, 93] on td "Report Conosci te stesso. Erkenne dich selbst." at bounding box center [436, 85] width 305 height 57
copy td "Conosci te stesso. Erkenne dich selbst."
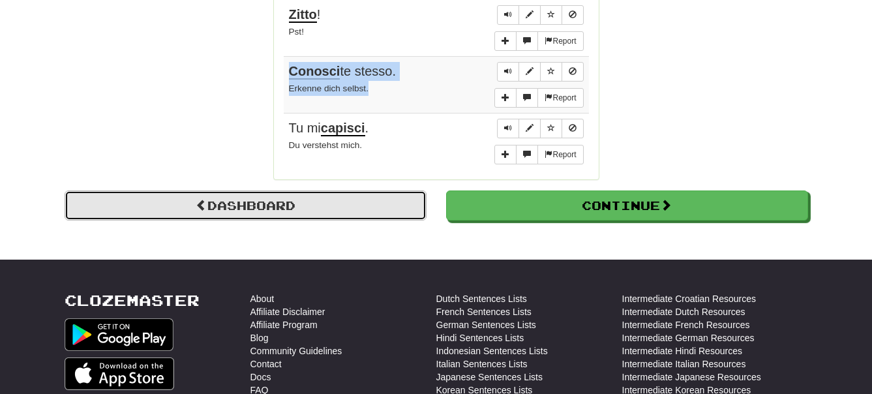
click at [344, 200] on link "Dashboard" at bounding box center [246, 205] width 362 height 30
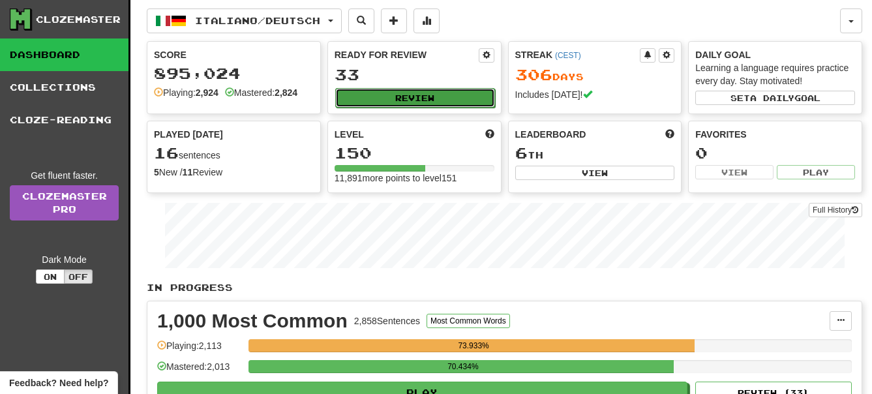
click at [380, 98] on button "Review" at bounding box center [415, 98] width 160 height 20
select select "**"
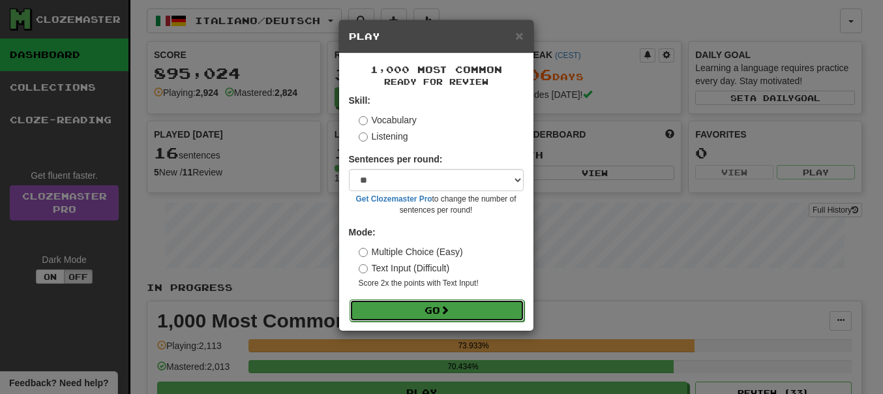
click at [427, 306] on button "Go" at bounding box center [437, 310] width 175 height 22
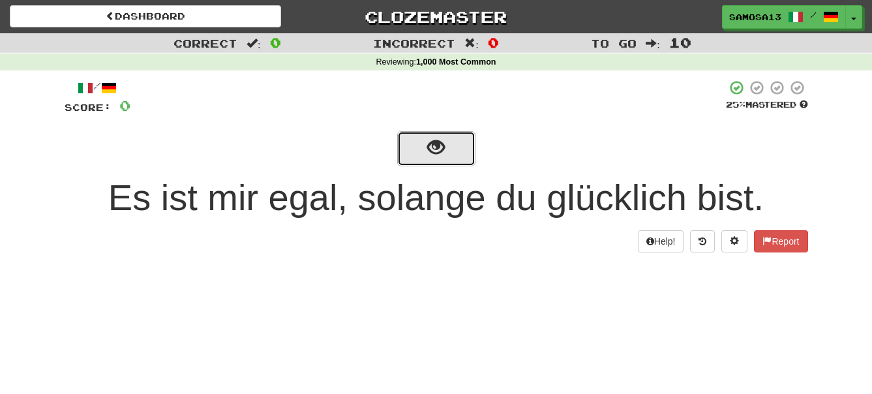
click at [449, 146] on button "show sentence" at bounding box center [436, 148] width 78 height 35
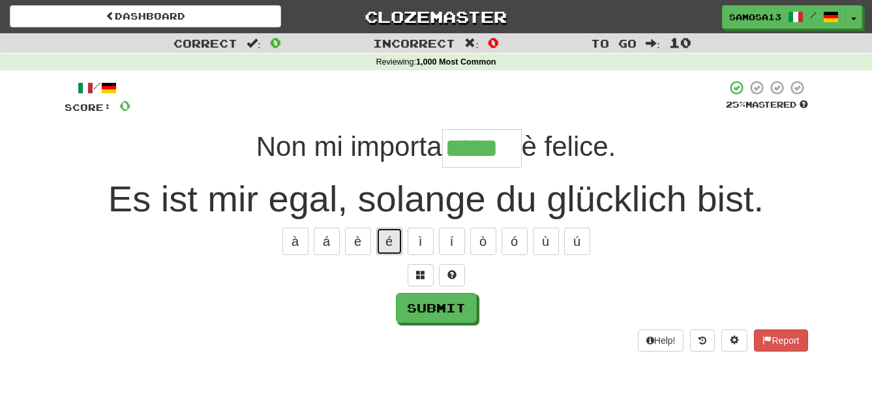
click at [392, 236] on button "é" at bounding box center [389, 241] width 26 height 27
type input "******"
click at [457, 307] on button "Submit" at bounding box center [437, 309] width 81 height 30
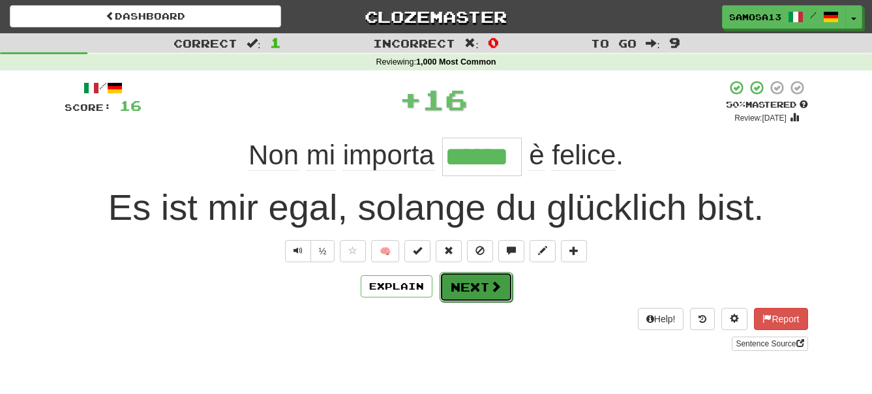
click at [480, 285] on button "Next" at bounding box center [476, 287] width 73 height 30
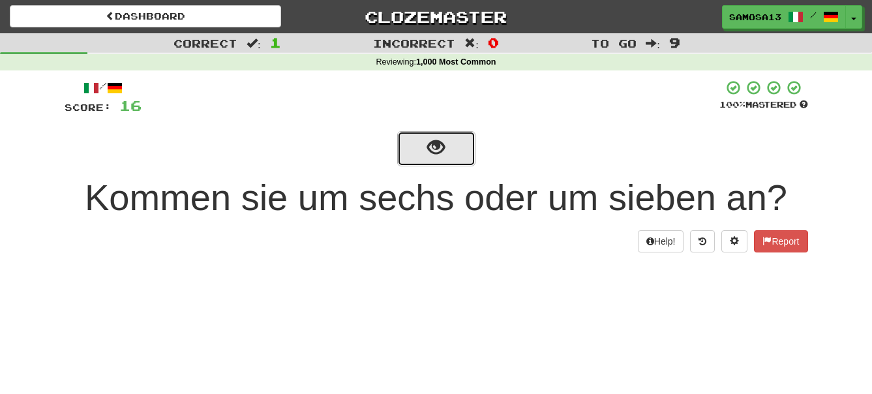
click at [436, 147] on span "show sentence" at bounding box center [436, 148] width 18 height 18
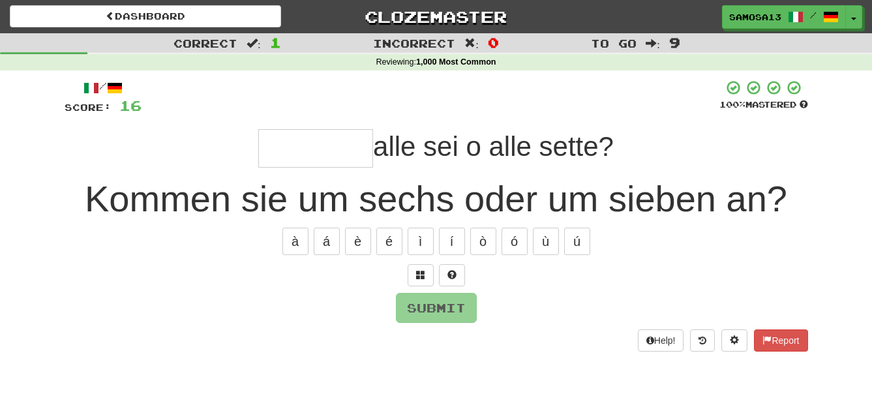
type input "*"
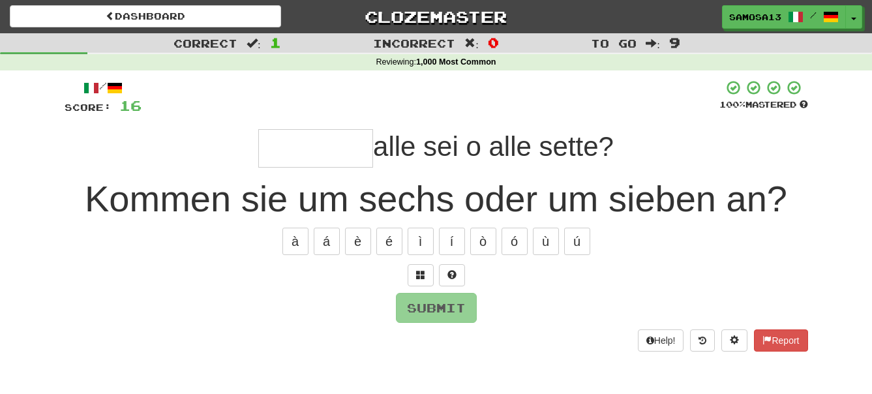
type input "*"
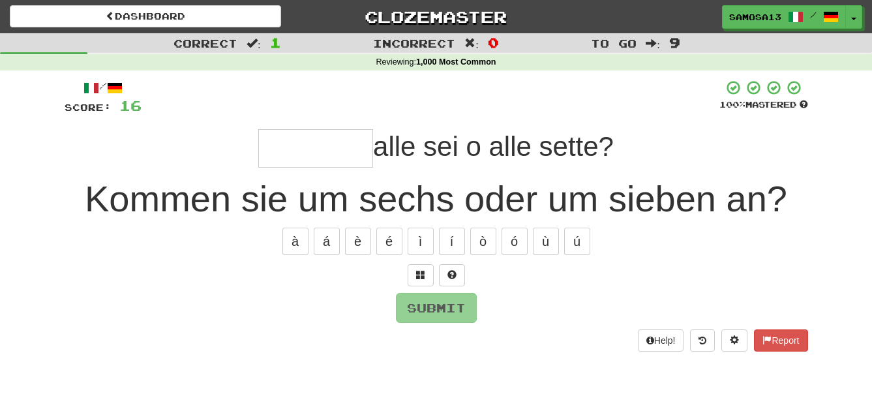
type input "*"
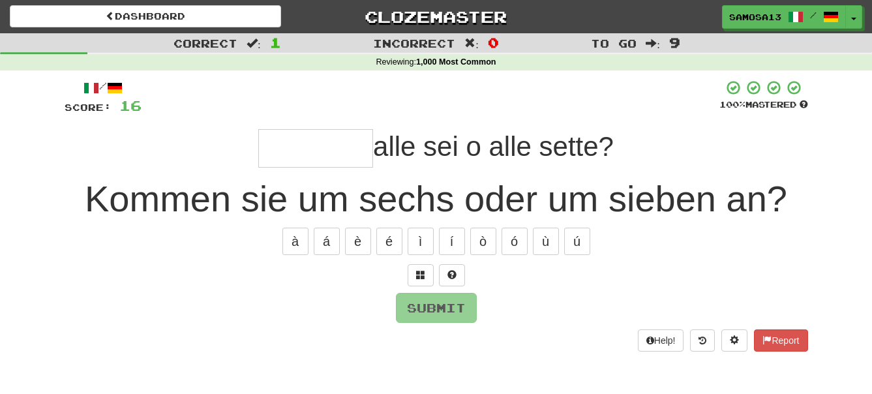
type input "*"
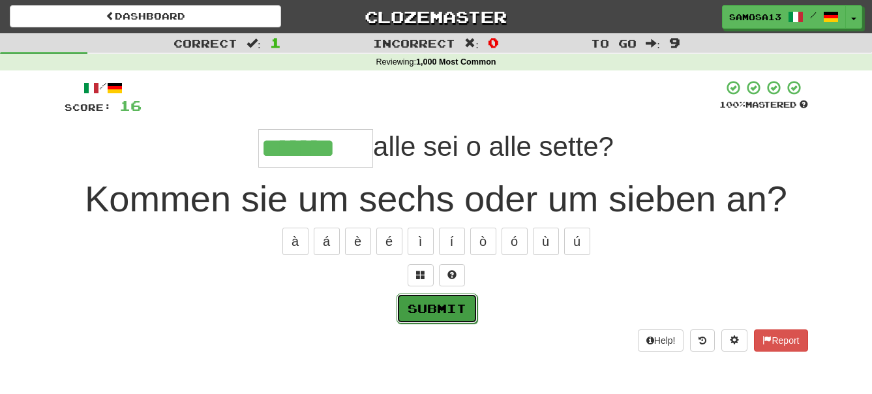
click at [455, 313] on button "Submit" at bounding box center [437, 309] width 81 height 30
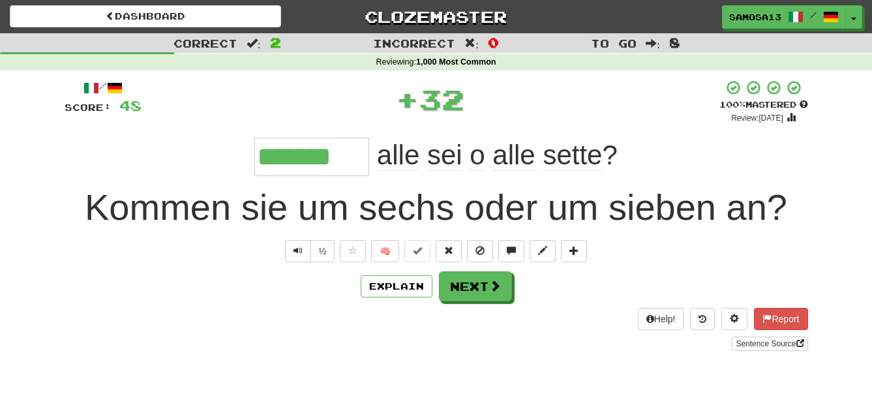
type input "*******"
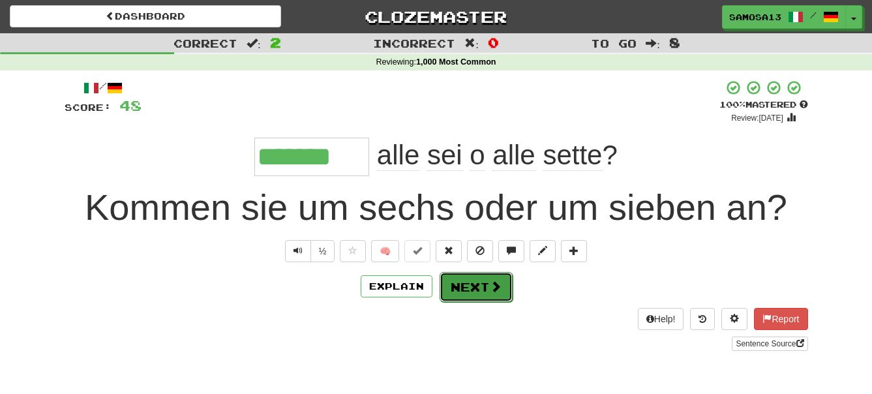
click at [464, 286] on button "Next" at bounding box center [476, 287] width 73 height 30
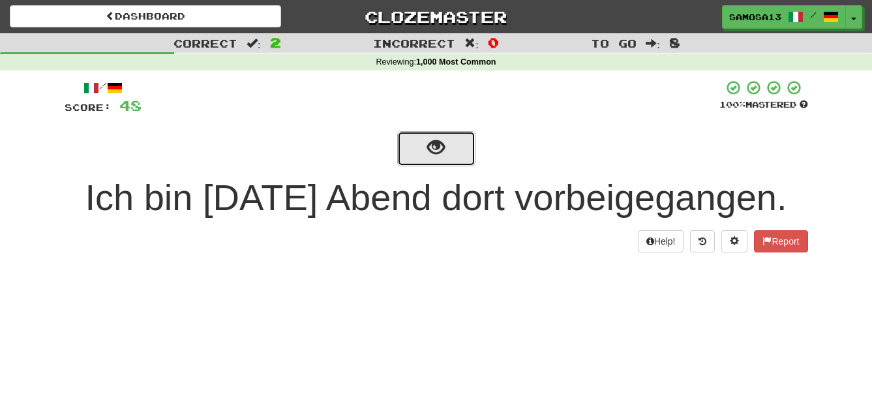
click at [438, 156] on span "show sentence" at bounding box center [436, 148] width 18 height 18
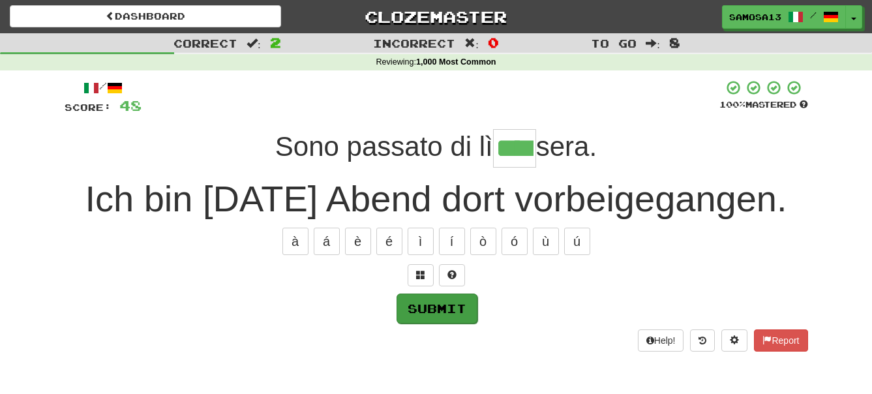
type input "****"
click at [444, 309] on button "Submit" at bounding box center [437, 309] width 81 height 30
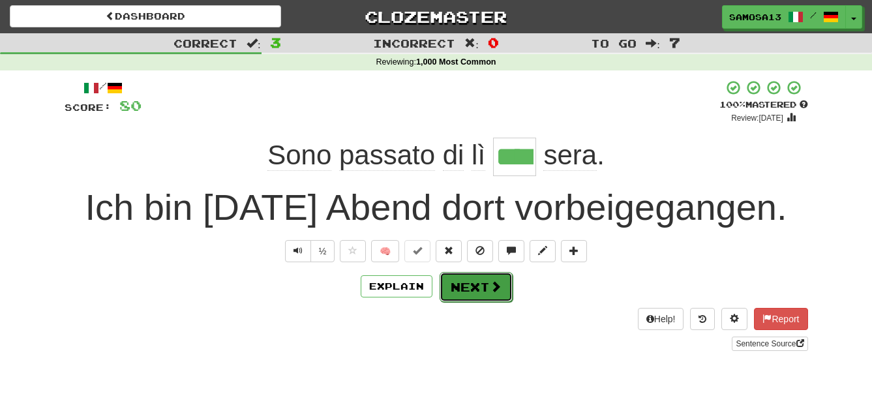
click at [471, 288] on button "Next" at bounding box center [476, 287] width 73 height 30
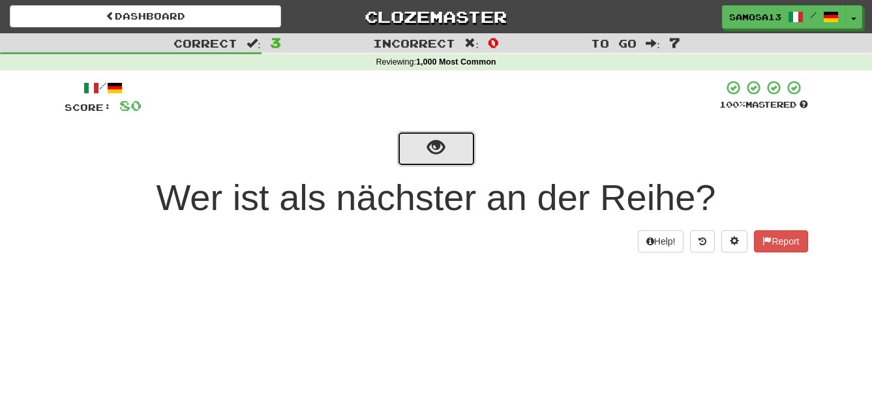
click at [449, 157] on button "show sentence" at bounding box center [436, 148] width 78 height 35
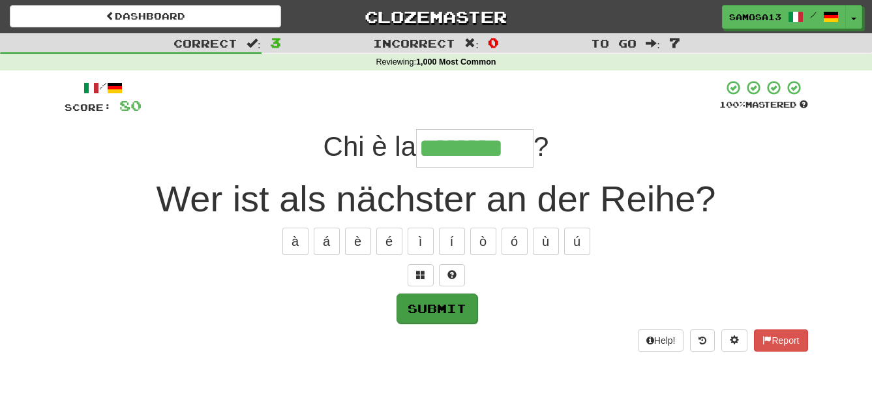
type input "********"
click at [436, 301] on button "Submit" at bounding box center [437, 309] width 81 height 30
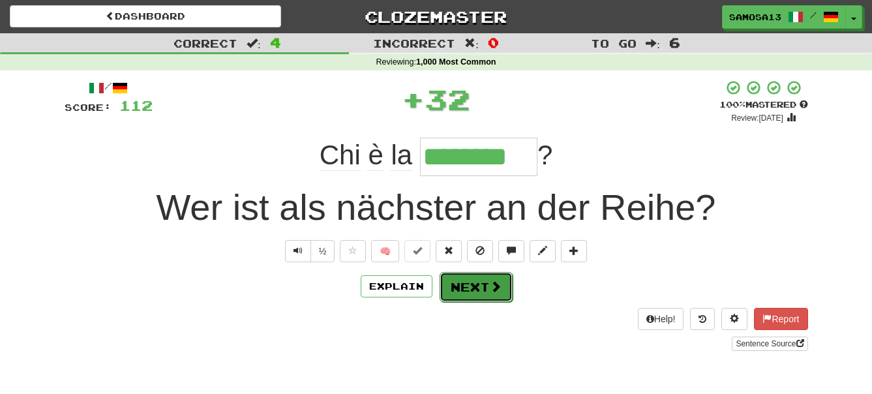
click at [477, 288] on button "Next" at bounding box center [476, 287] width 73 height 30
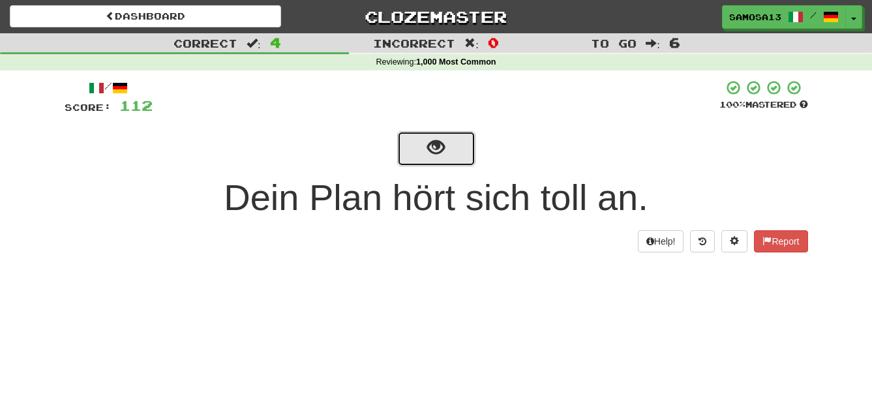
click at [452, 161] on button "show sentence" at bounding box center [436, 148] width 78 height 35
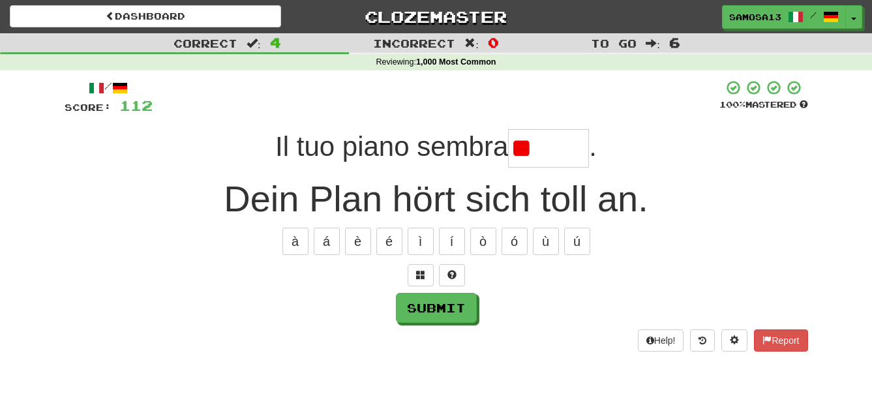
type input "*"
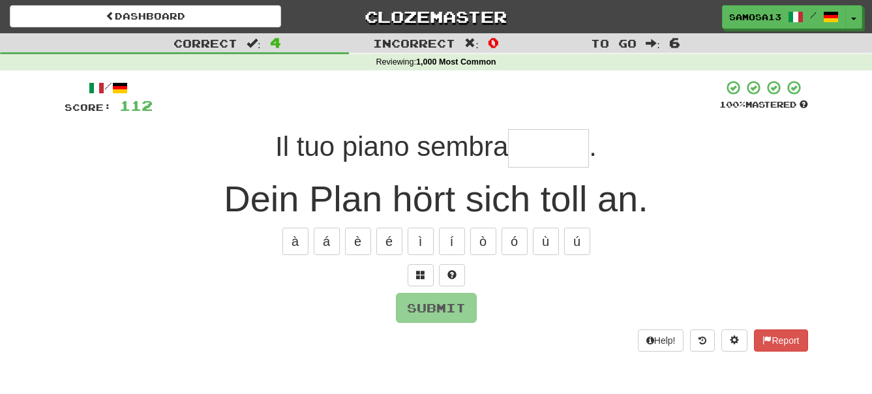
type input "*"
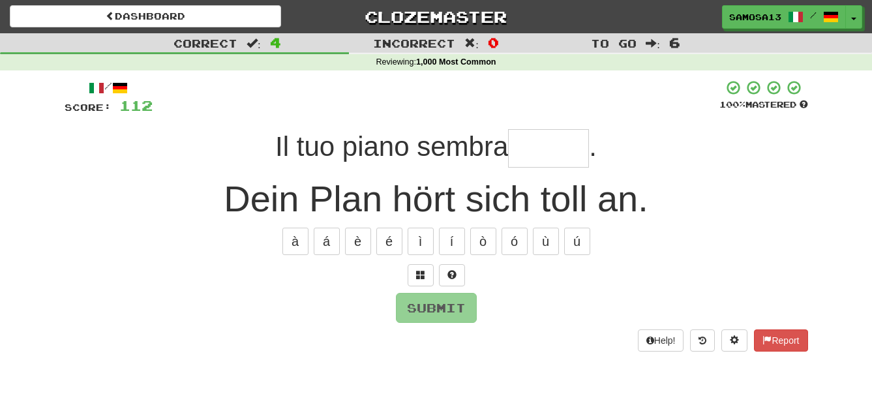
type input "*"
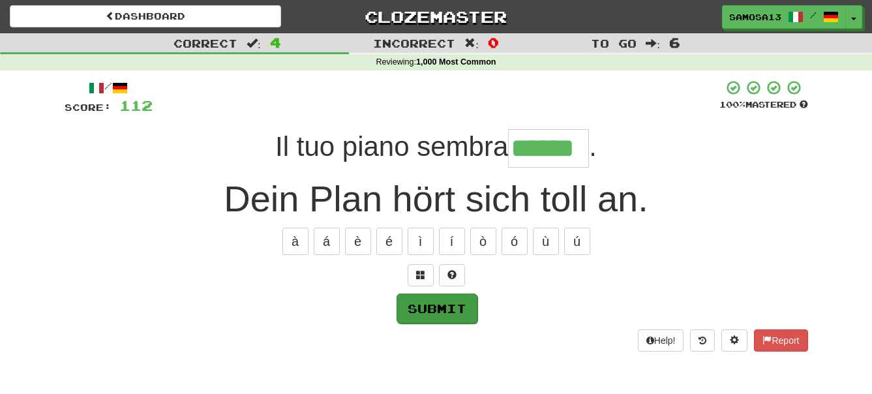
type input "******"
click at [432, 301] on button "Submit" at bounding box center [437, 309] width 81 height 30
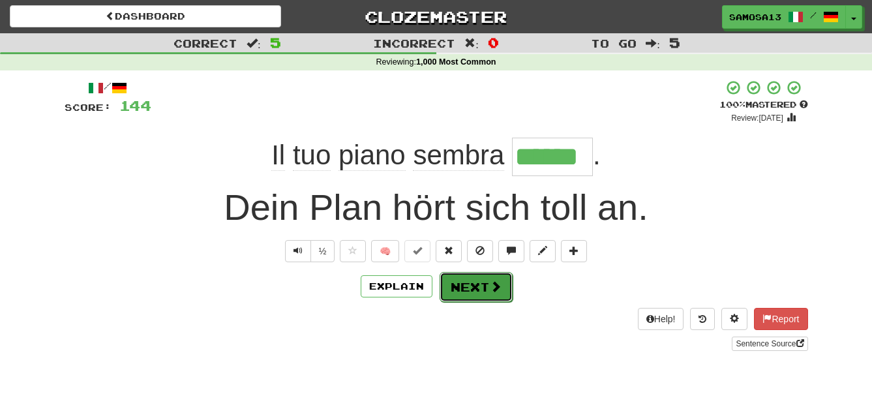
click at [481, 290] on button "Next" at bounding box center [476, 287] width 73 height 30
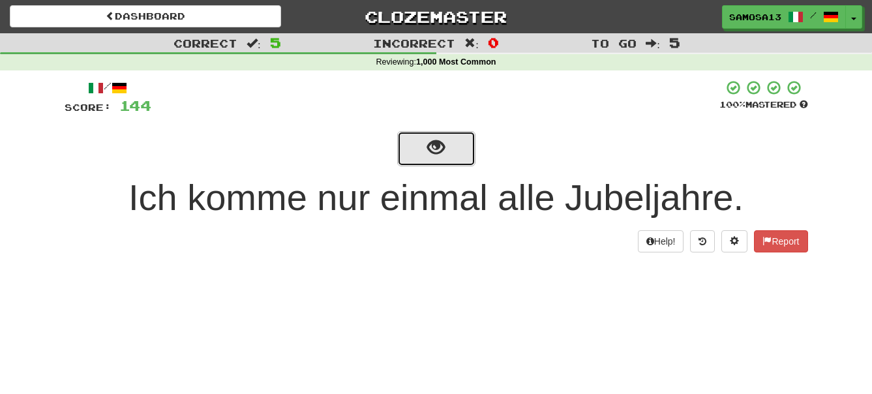
click at [439, 147] on span "show sentence" at bounding box center [436, 148] width 18 height 18
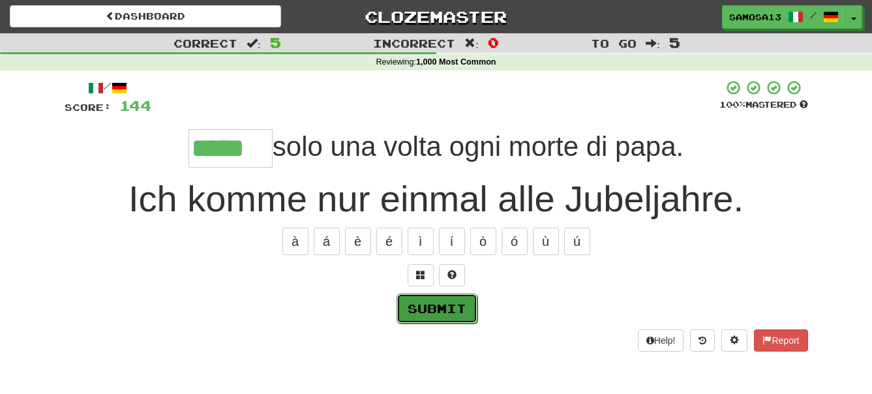
click at [462, 316] on button "Submit" at bounding box center [437, 309] width 81 height 30
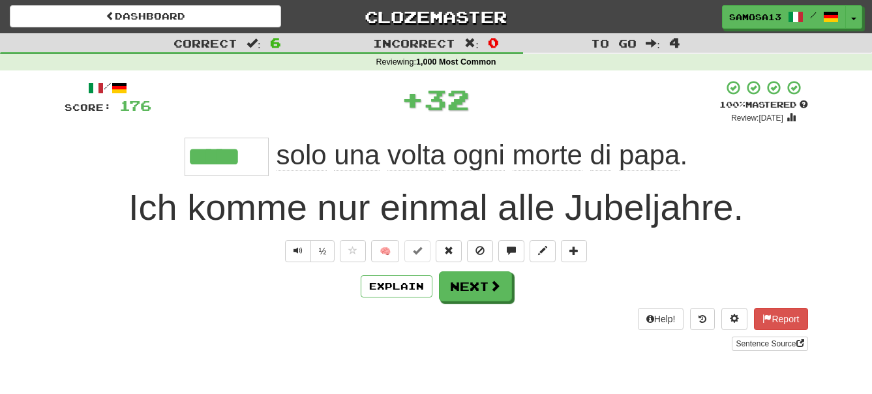
type input "*****"
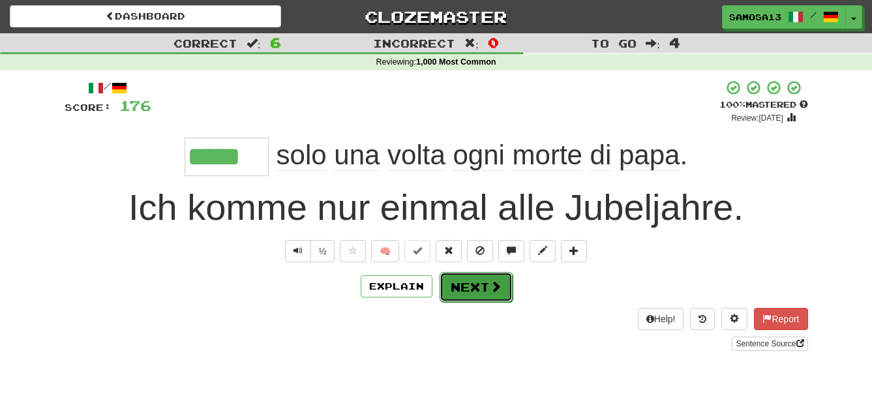
click at [485, 286] on button "Next" at bounding box center [476, 287] width 73 height 30
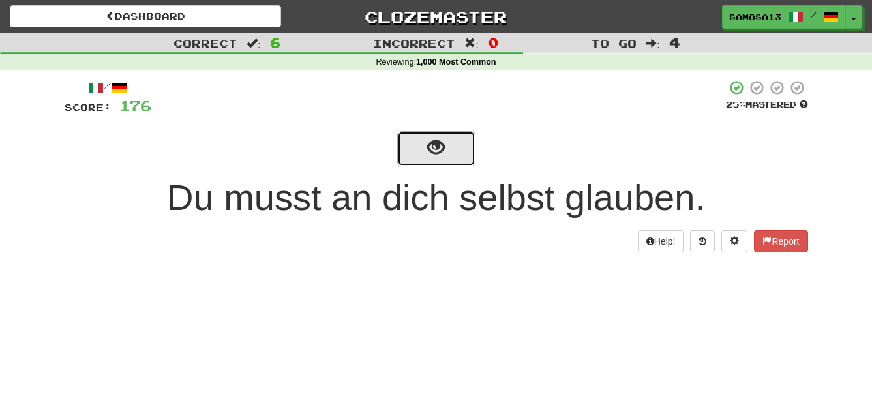
click at [445, 151] on button "show sentence" at bounding box center [436, 148] width 78 height 35
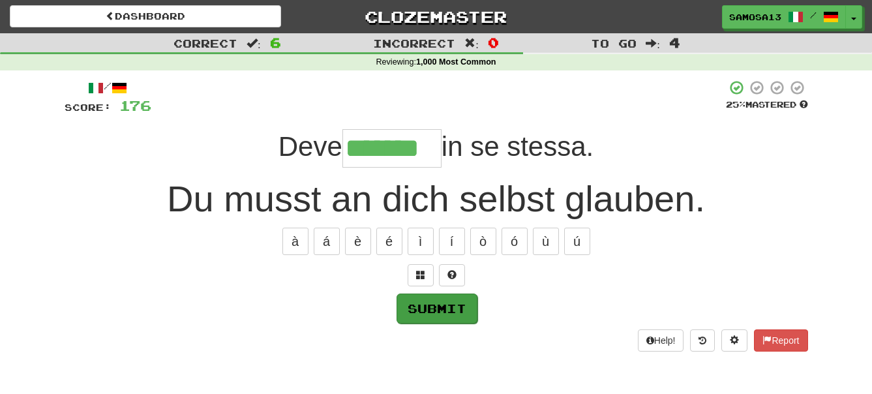
type input "*******"
click at [432, 312] on button "Submit" at bounding box center [437, 309] width 81 height 30
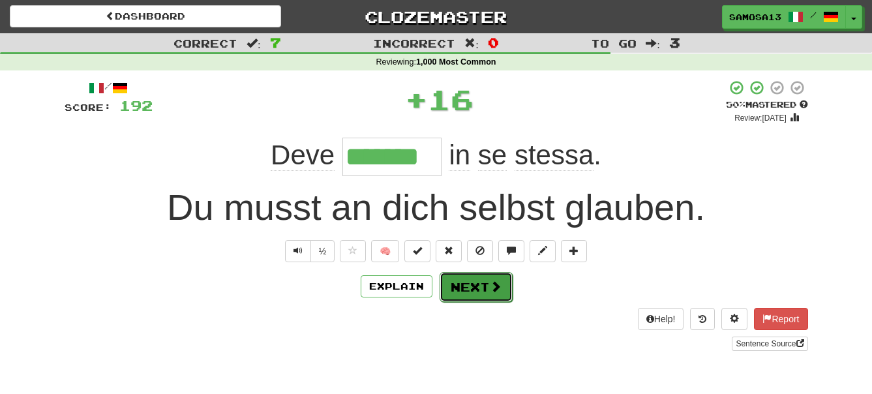
click at [487, 296] on button "Next" at bounding box center [476, 287] width 73 height 30
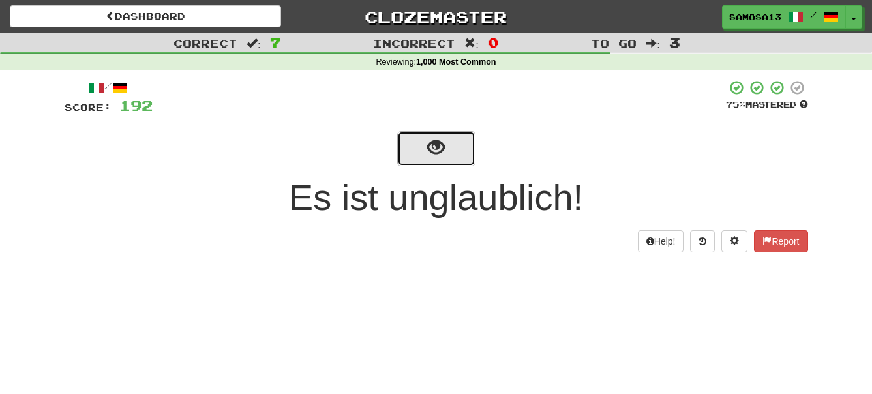
click at [460, 150] on button "show sentence" at bounding box center [436, 148] width 78 height 35
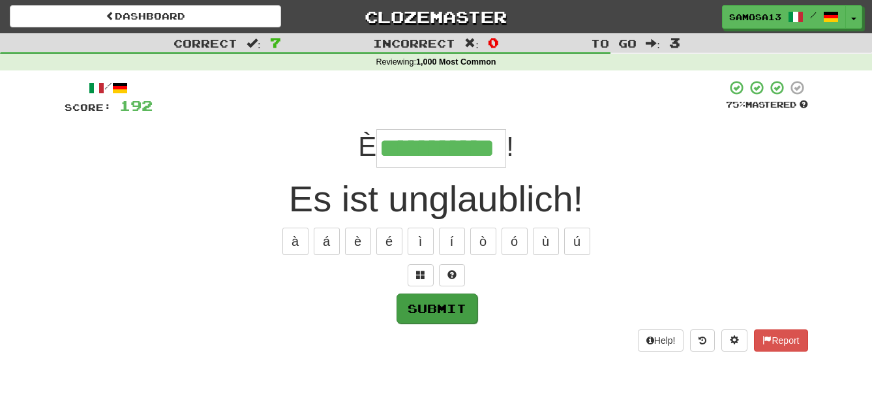
type input "**********"
click at [453, 307] on button "Submit" at bounding box center [437, 309] width 81 height 30
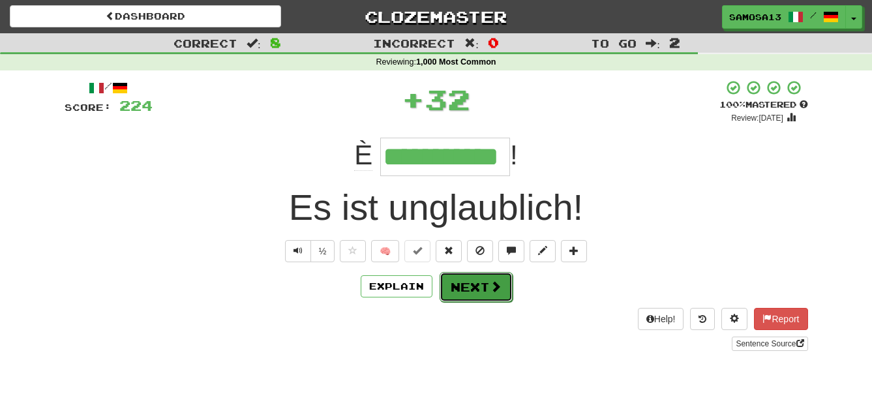
click at [485, 292] on button "Next" at bounding box center [476, 287] width 73 height 30
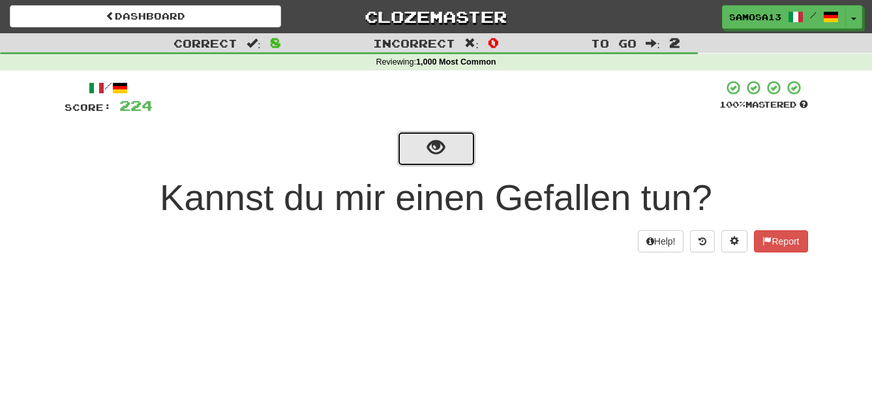
click at [430, 156] on span "show sentence" at bounding box center [436, 148] width 18 height 18
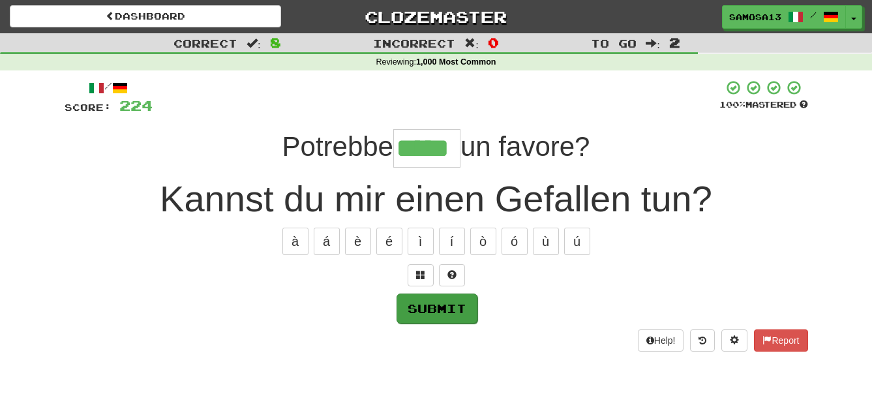
type input "*****"
click at [464, 312] on button "Submit" at bounding box center [437, 309] width 81 height 30
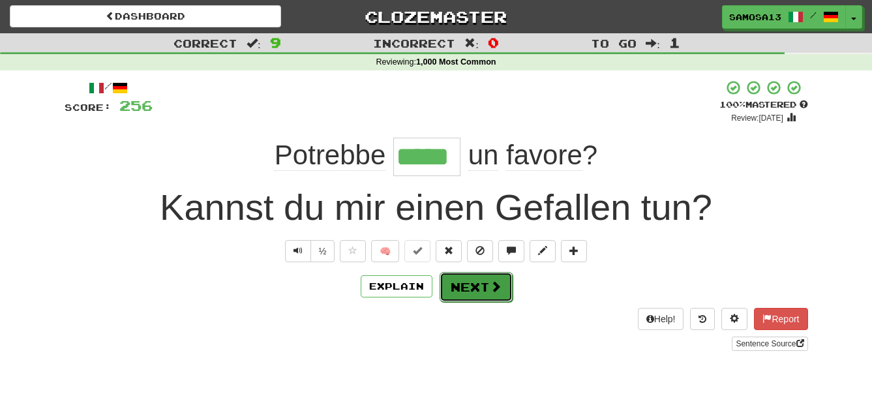
click at [502, 286] on button "Next" at bounding box center [476, 287] width 73 height 30
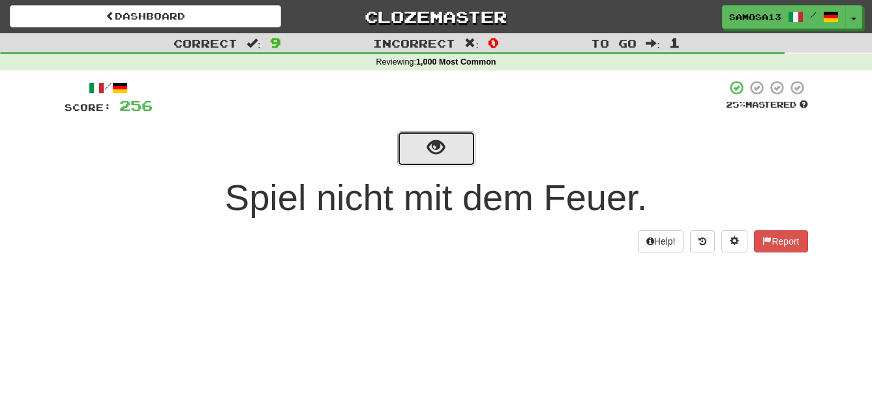
click at [451, 156] on button "show sentence" at bounding box center [436, 148] width 78 height 35
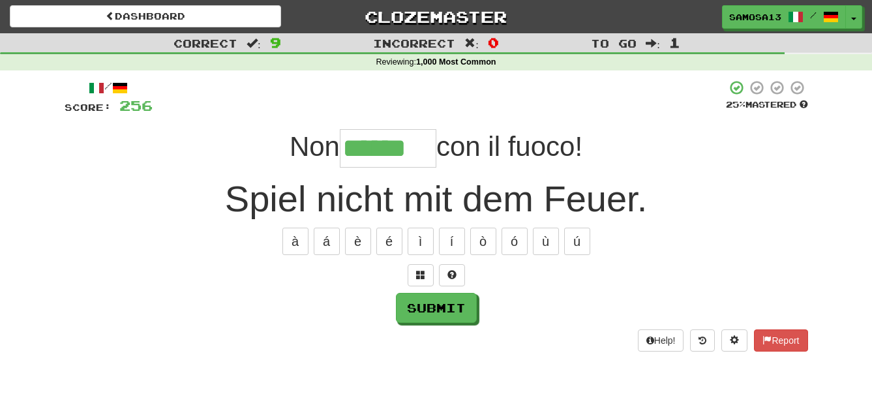
click at [702, 203] on div "Spiel nicht mit dem Feuer." at bounding box center [437, 199] width 744 height 52
click at [429, 140] on input "******" at bounding box center [388, 148] width 97 height 38
type input "*******"
click at [424, 302] on button "Submit" at bounding box center [437, 309] width 81 height 30
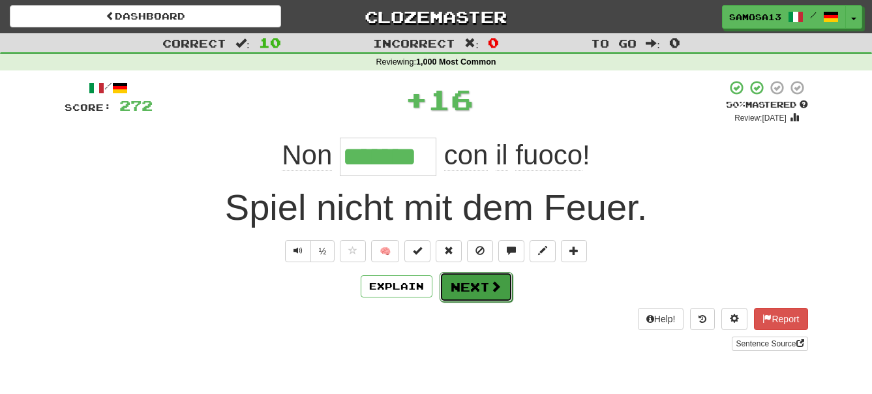
click at [483, 280] on button "Next" at bounding box center [476, 287] width 73 height 30
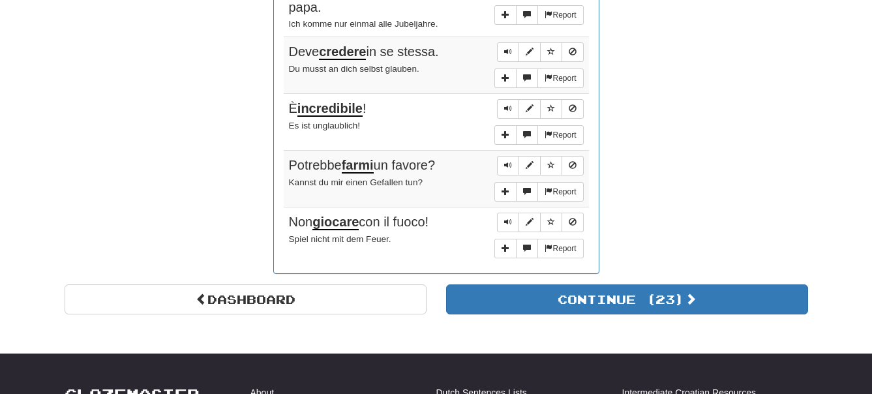
scroll to position [1131, 0]
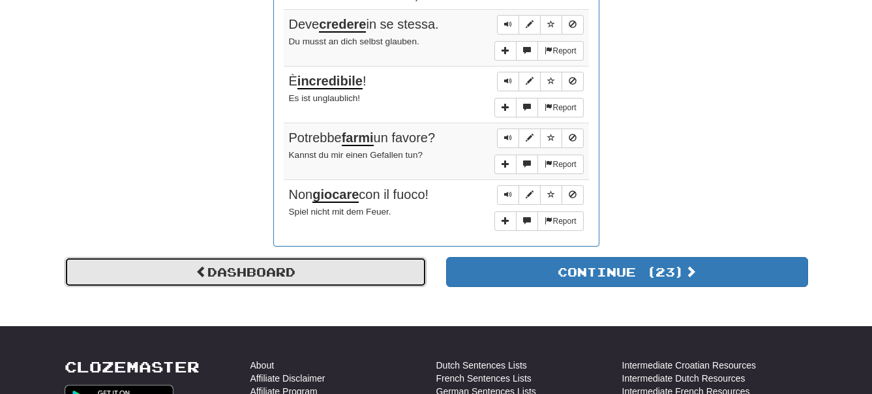
click at [395, 270] on link "Dashboard" at bounding box center [246, 272] width 362 height 30
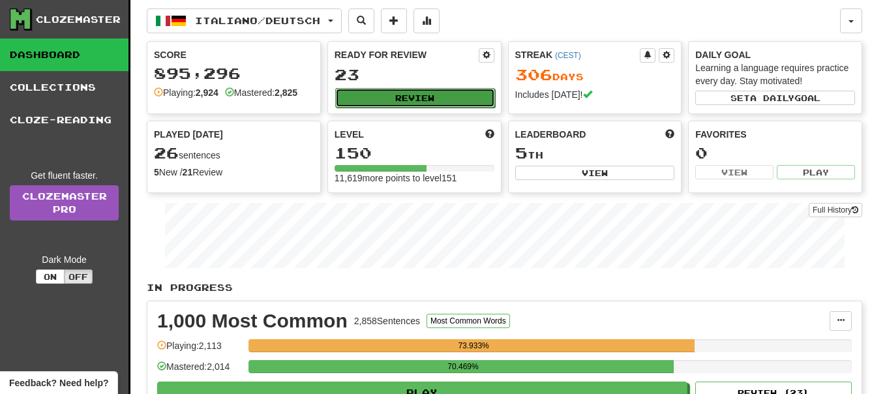
click at [438, 105] on button "Review" at bounding box center [415, 98] width 160 height 20
select select "**"
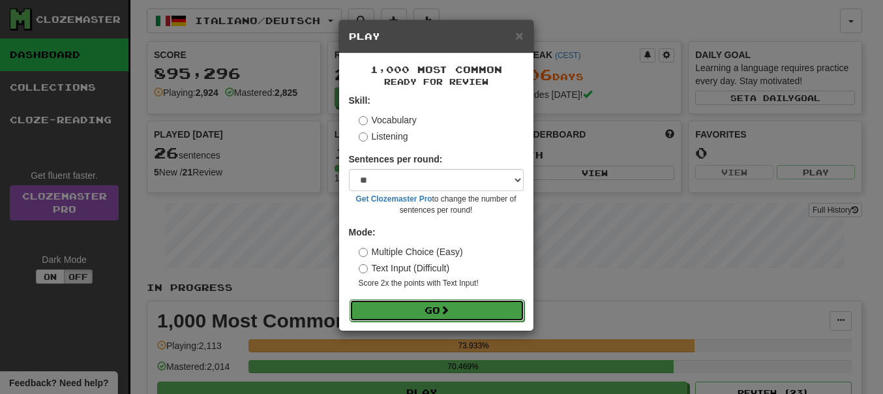
click at [429, 313] on button "Go" at bounding box center [437, 310] width 175 height 22
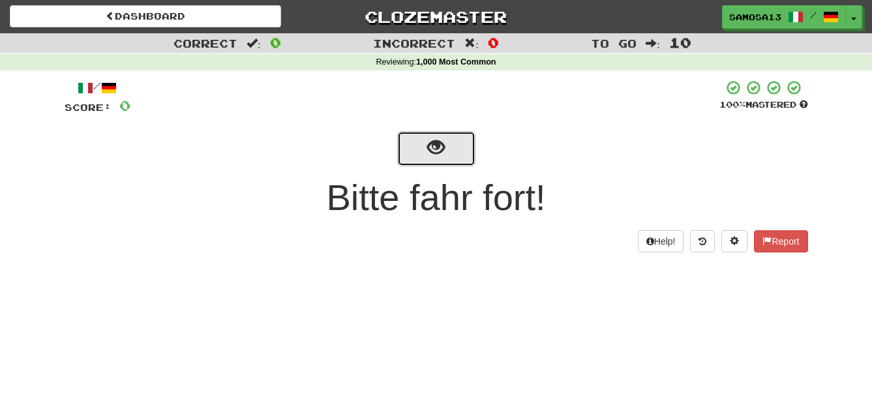
click at [431, 148] on span "show sentence" at bounding box center [436, 148] width 18 height 18
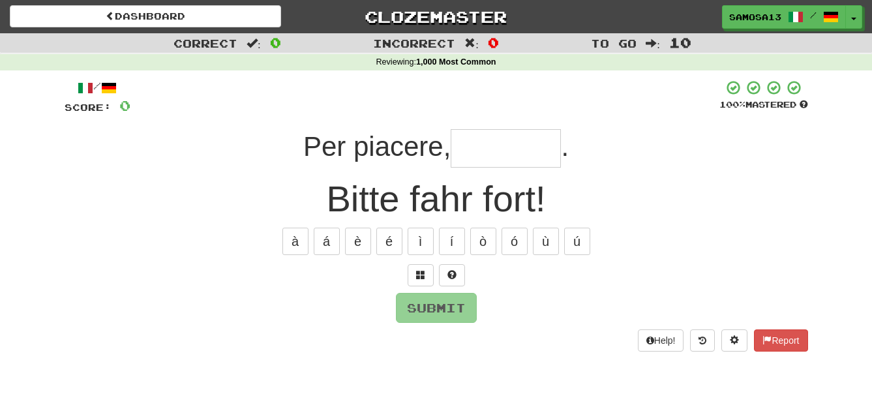
type input "*"
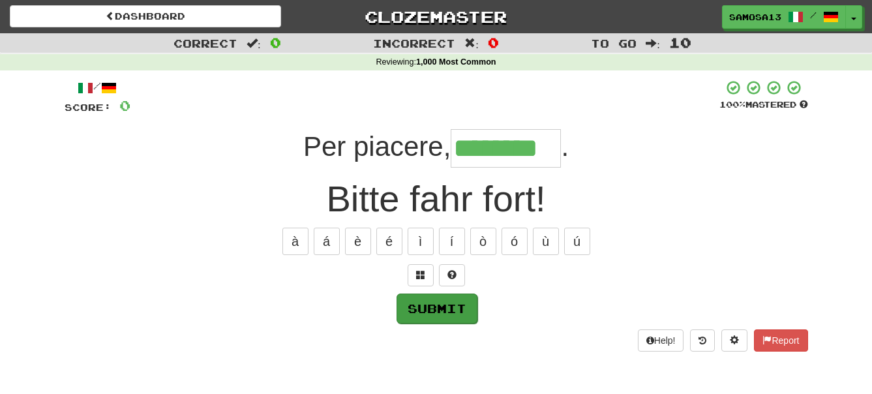
type input "********"
click at [421, 310] on button "Submit" at bounding box center [437, 309] width 81 height 30
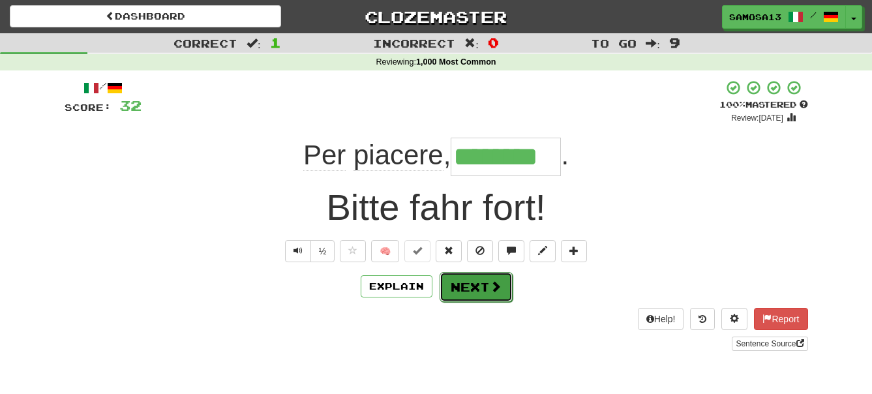
click at [473, 286] on button "Next" at bounding box center [476, 287] width 73 height 30
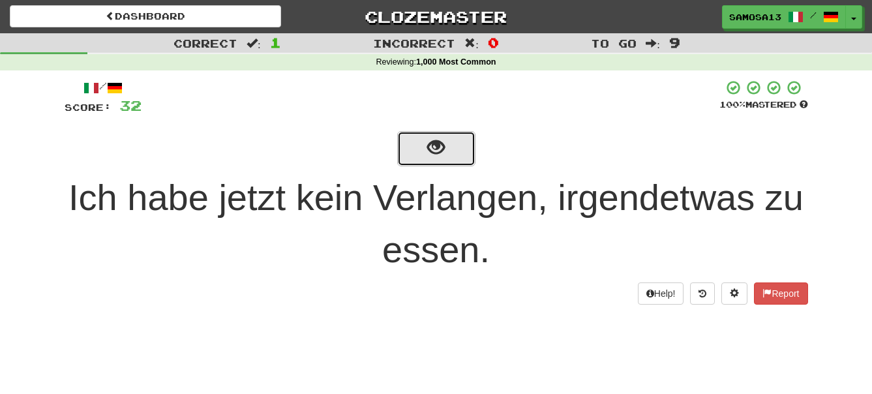
click at [425, 151] on button "show sentence" at bounding box center [436, 148] width 78 height 35
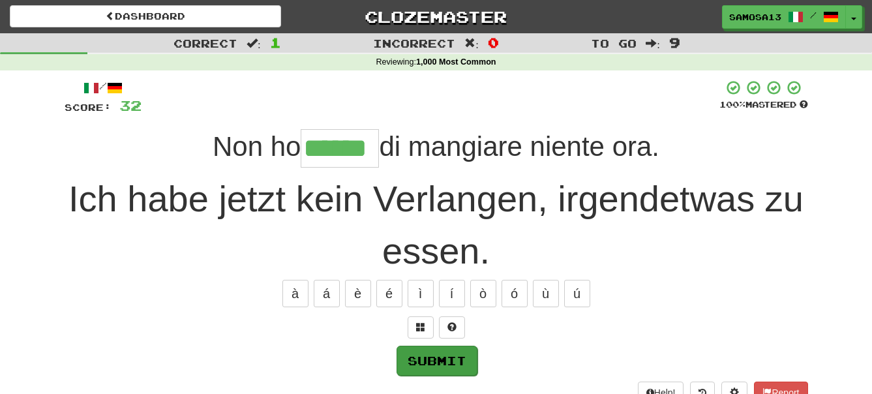
type input "******"
click at [440, 357] on button "Submit" at bounding box center [437, 361] width 81 height 30
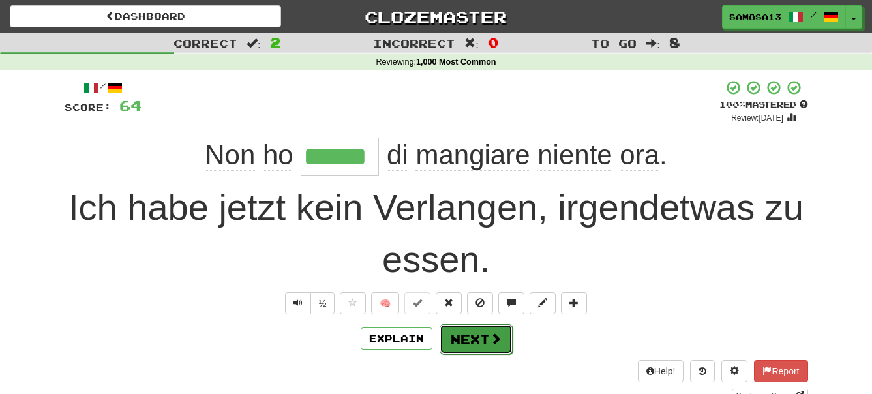
click at [490, 343] on span at bounding box center [496, 339] width 12 height 12
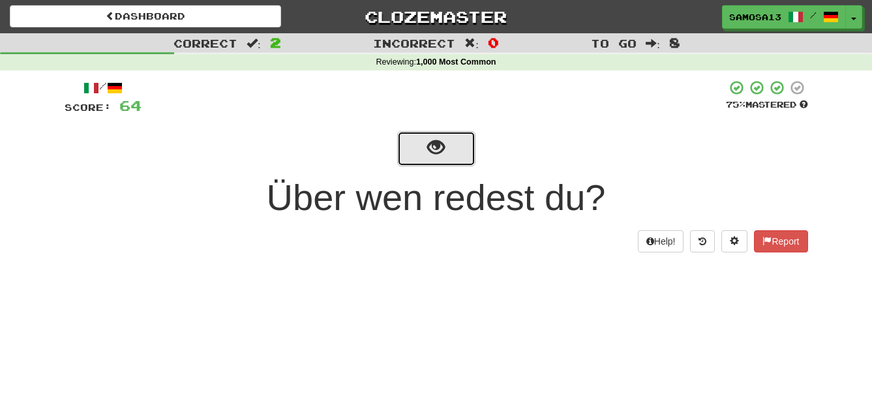
click at [445, 147] on button "show sentence" at bounding box center [436, 148] width 78 height 35
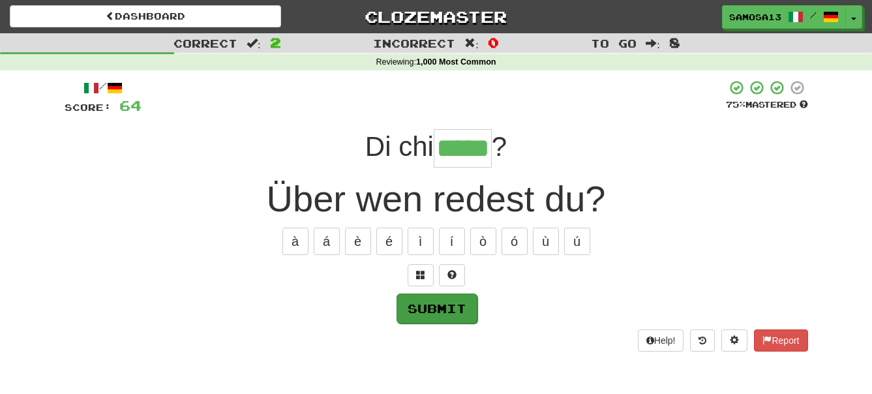
type input "*****"
click at [453, 307] on button "Submit" at bounding box center [437, 309] width 81 height 30
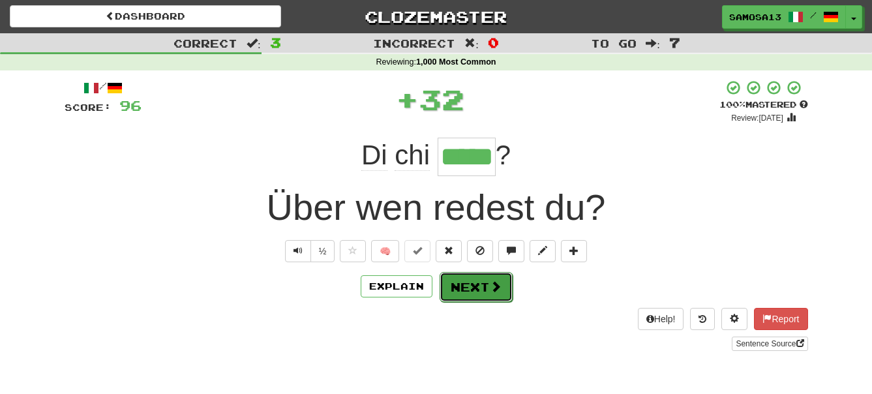
click at [480, 280] on button "Next" at bounding box center [476, 287] width 73 height 30
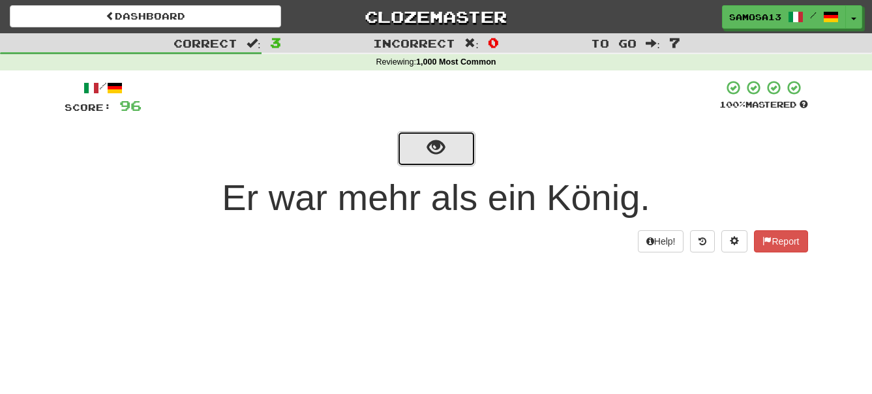
click at [447, 155] on button "show sentence" at bounding box center [436, 148] width 78 height 35
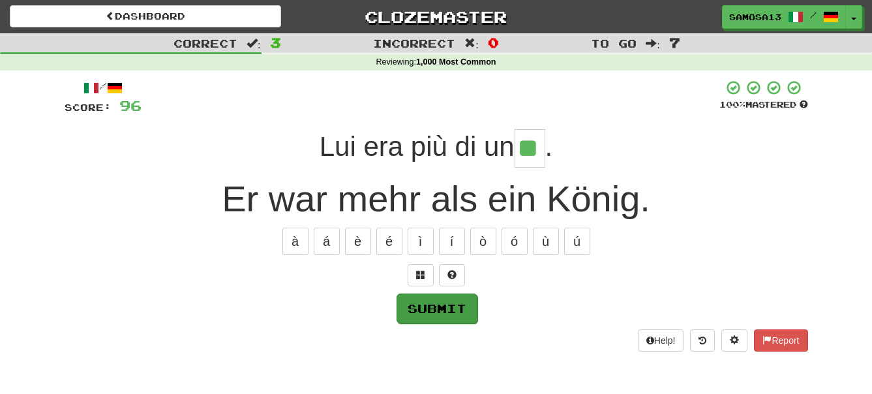
type input "**"
click at [453, 315] on button "Submit" at bounding box center [437, 309] width 81 height 30
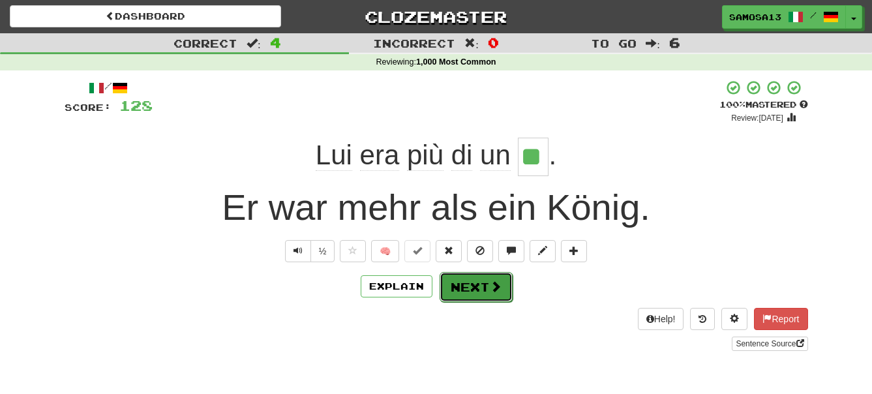
click at [487, 294] on button "Next" at bounding box center [476, 287] width 73 height 30
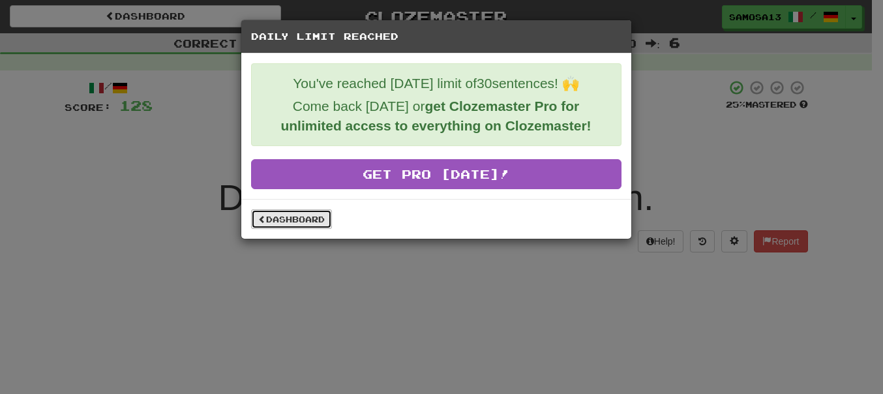
click at [311, 219] on link "Dashboard" at bounding box center [291, 219] width 81 height 20
